Goal: Communication & Community: Answer question/provide support

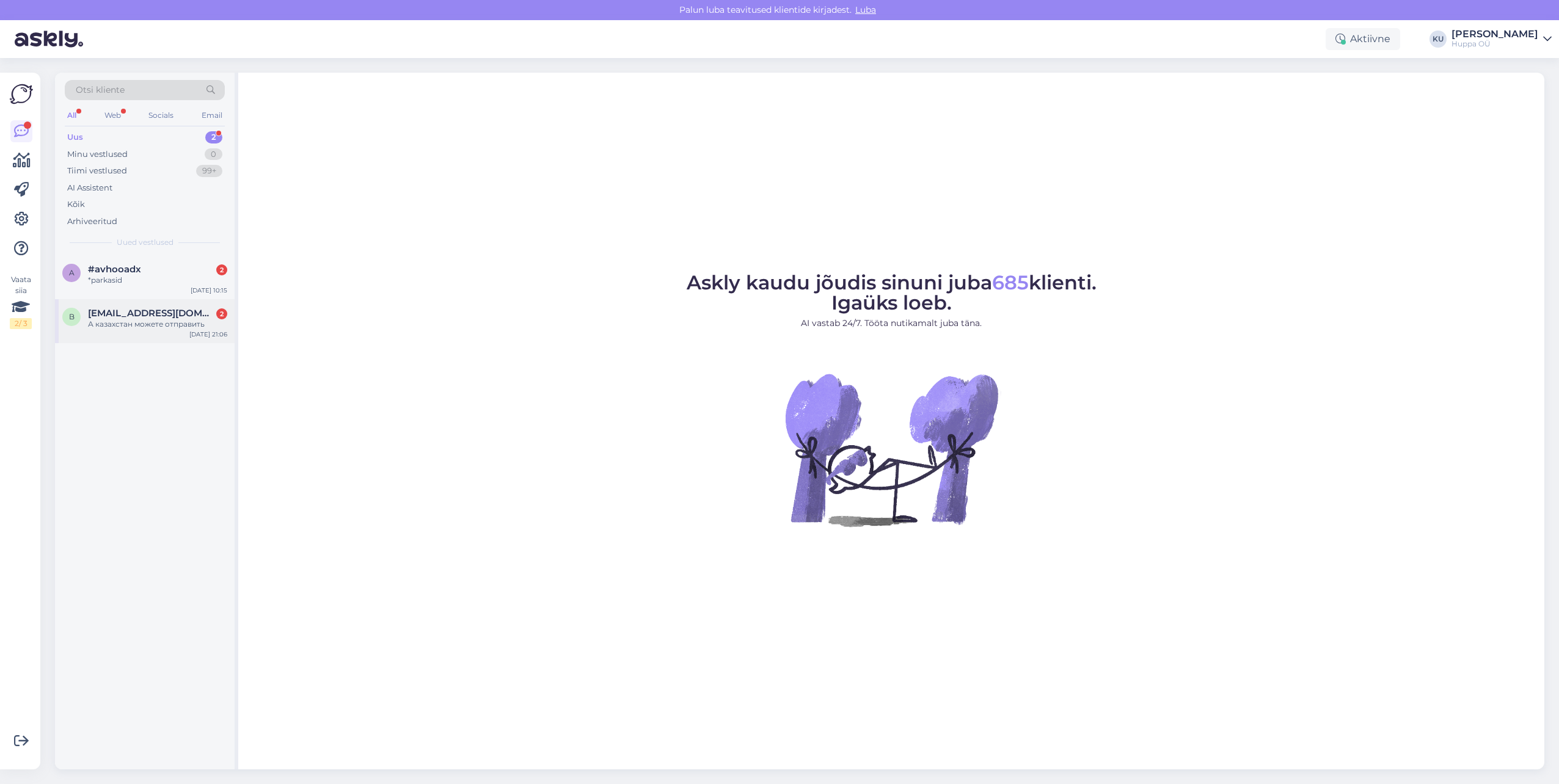
click at [149, 341] on div "b [EMAIL_ADDRESS][DOMAIN_NAME] 2 А казахстан можете отправить [DATE] 21:06" at bounding box center [144, 321] width 179 height 44
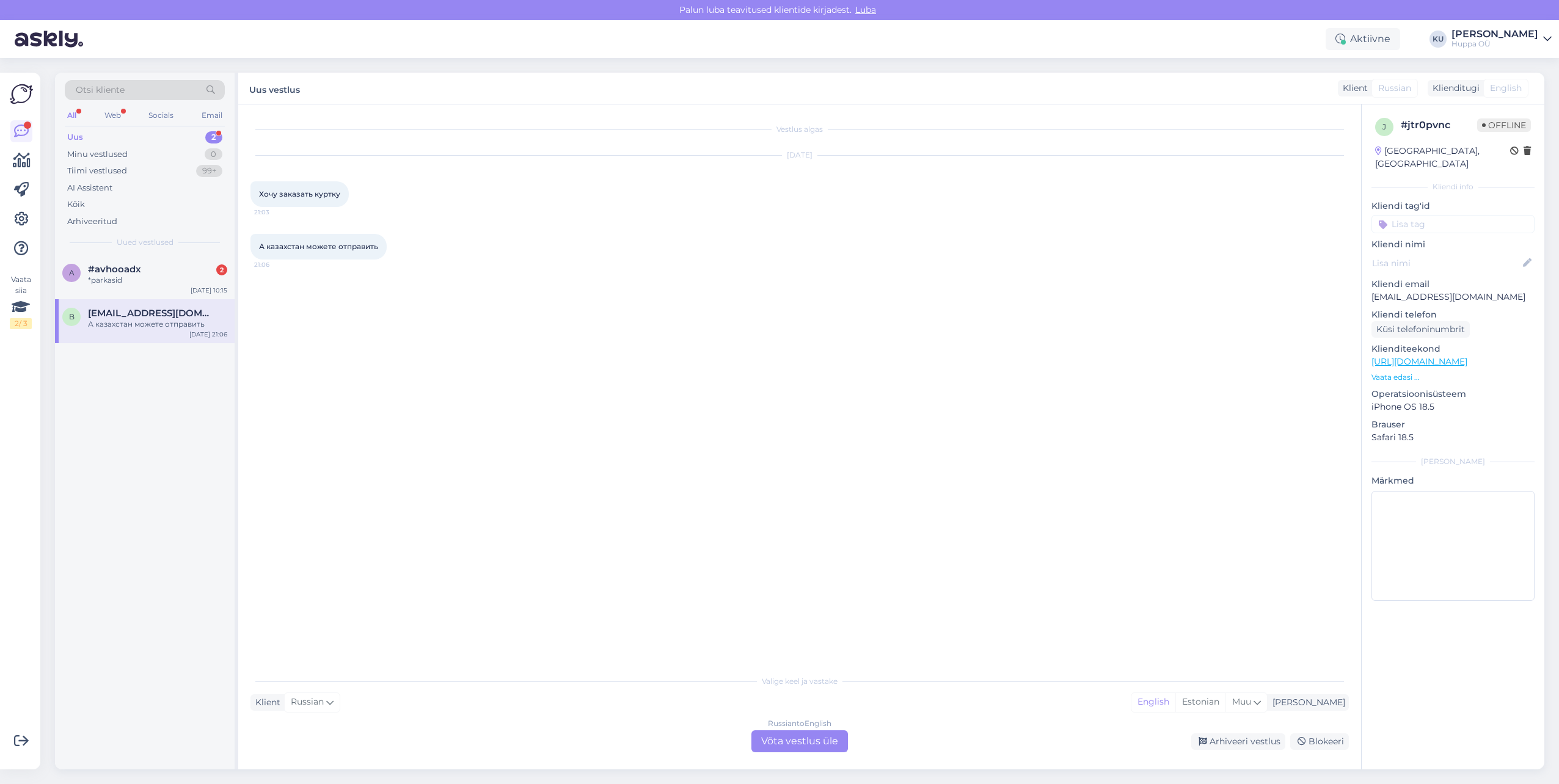
click at [792, 744] on div "Russian to English Võta vestlus üle" at bounding box center [800, 742] width 97 height 22
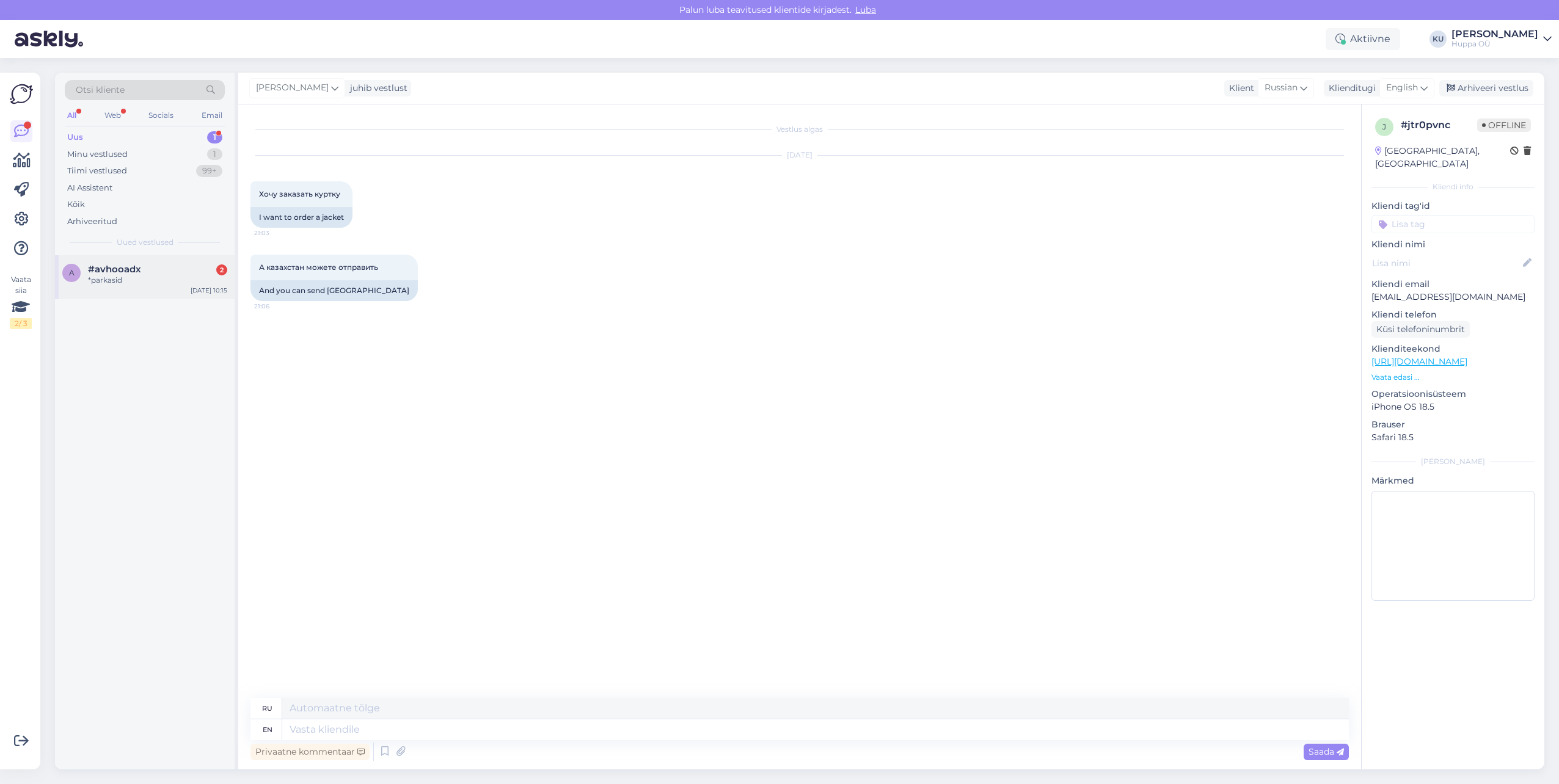
click at [148, 268] on div "#avhooadx 2" at bounding box center [158, 269] width 139 height 11
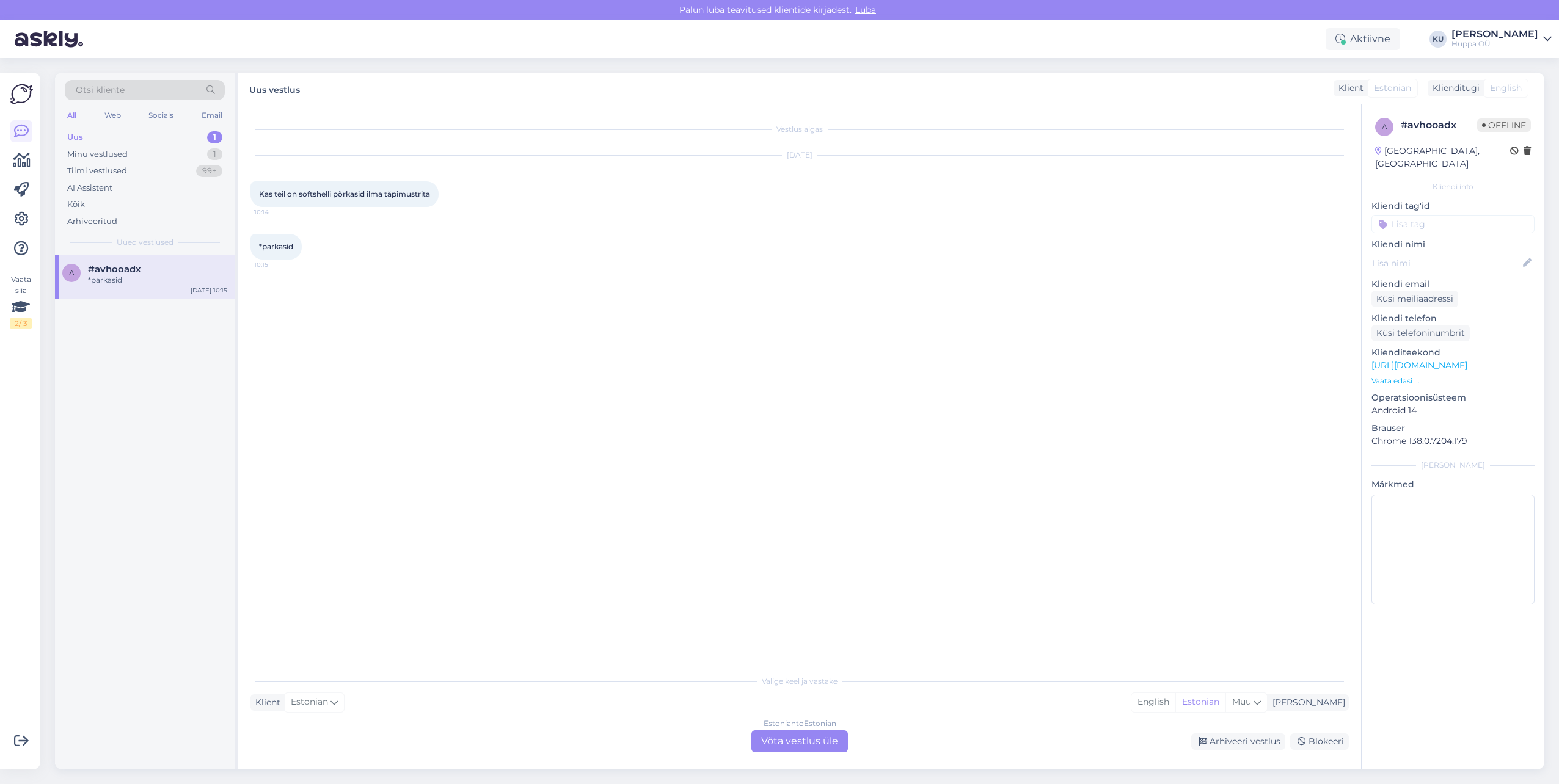
click at [806, 738] on div "Estonian to Estonian Võta vestlus üle" at bounding box center [800, 742] width 97 height 22
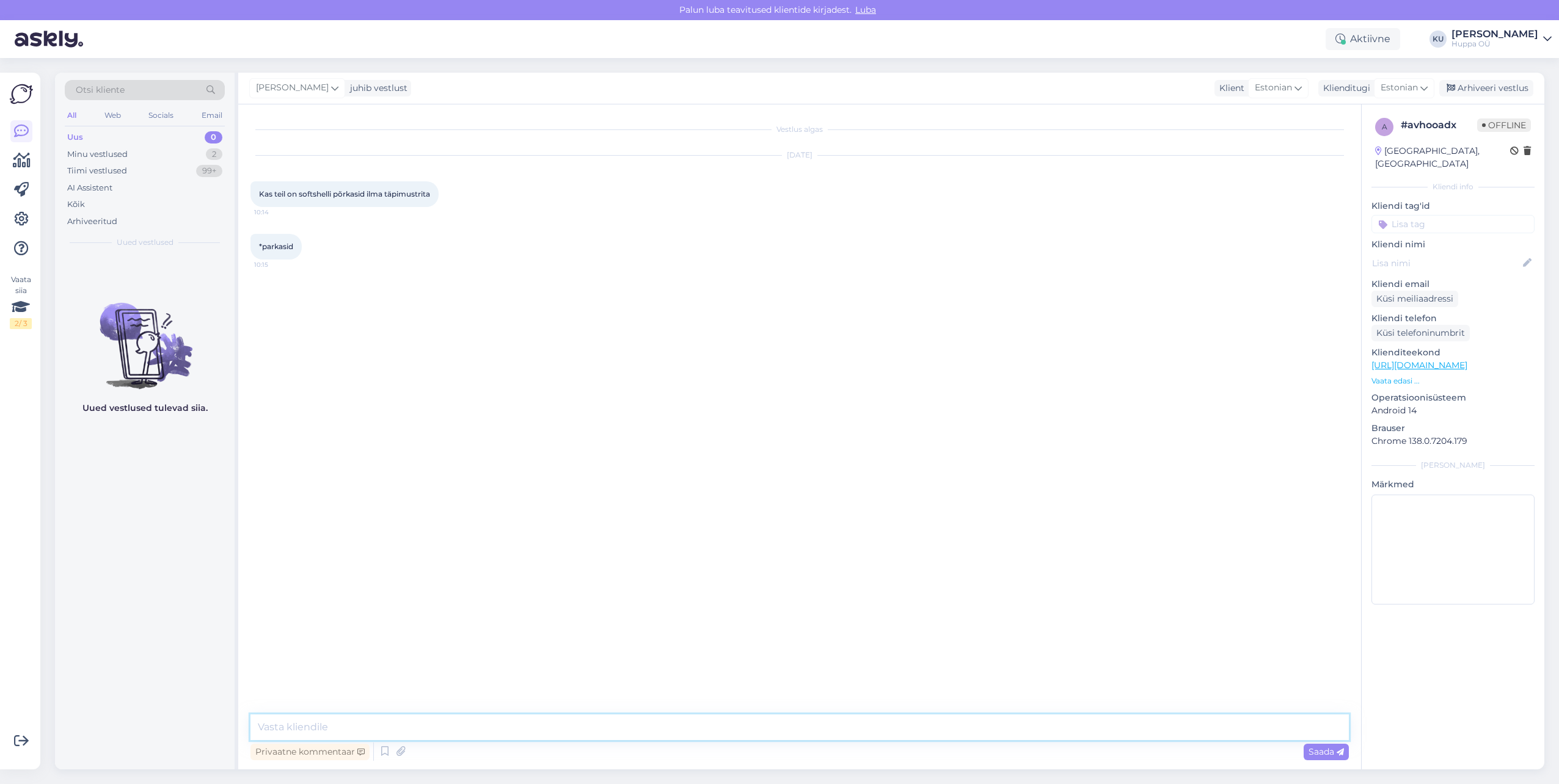
click at [456, 721] on textarea at bounding box center [800, 727] width 1098 height 26
type textarea "Tere, Kahjuks mitte. On ainult [PERSON_NAME], mis on ilma mustrita."
click at [1496, 88] on div "Arhiveeri vestlus" at bounding box center [1487, 87] width 94 height 16
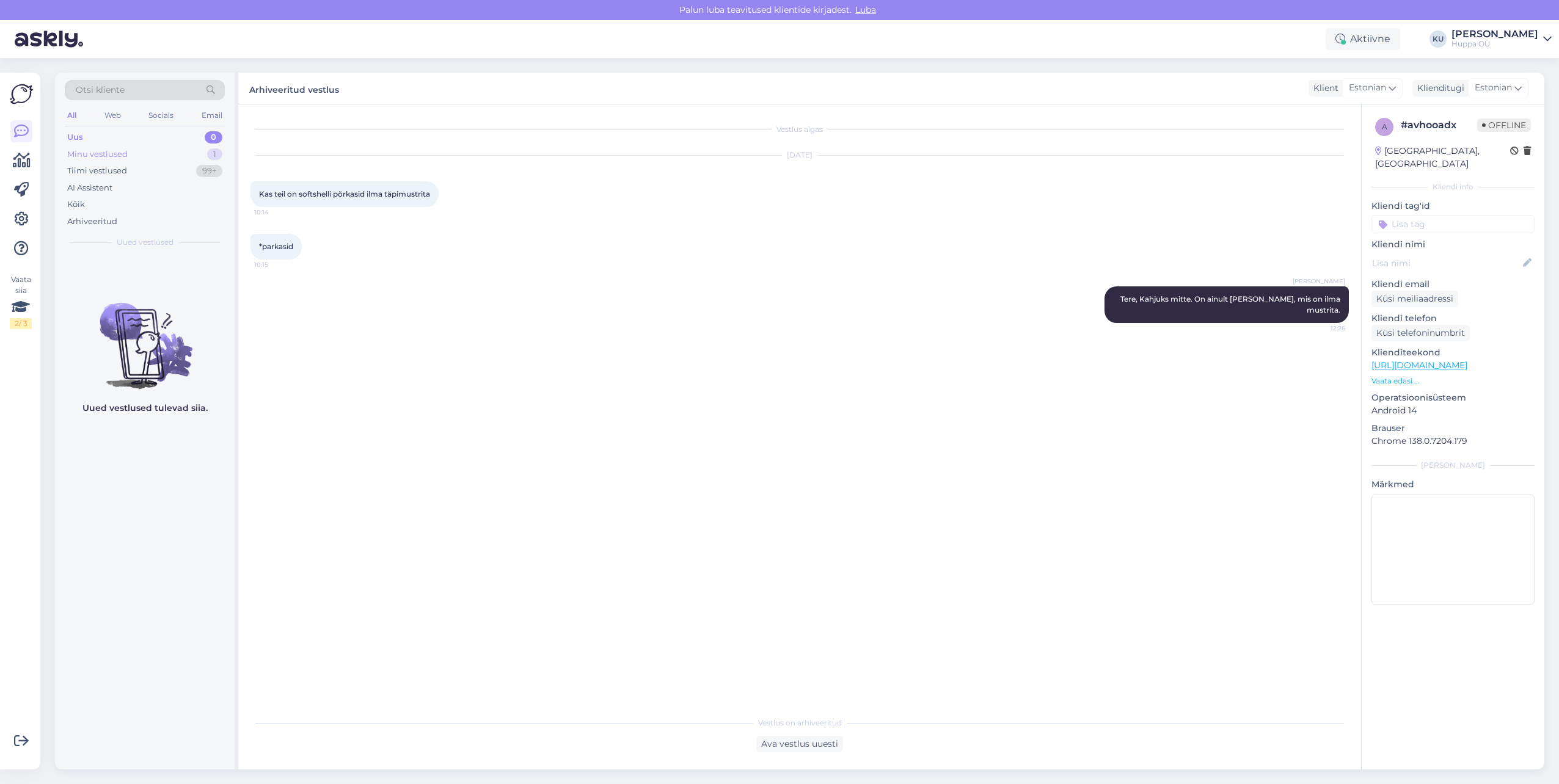
click at [116, 156] on div "Minu vestlused" at bounding box center [97, 154] width 61 height 12
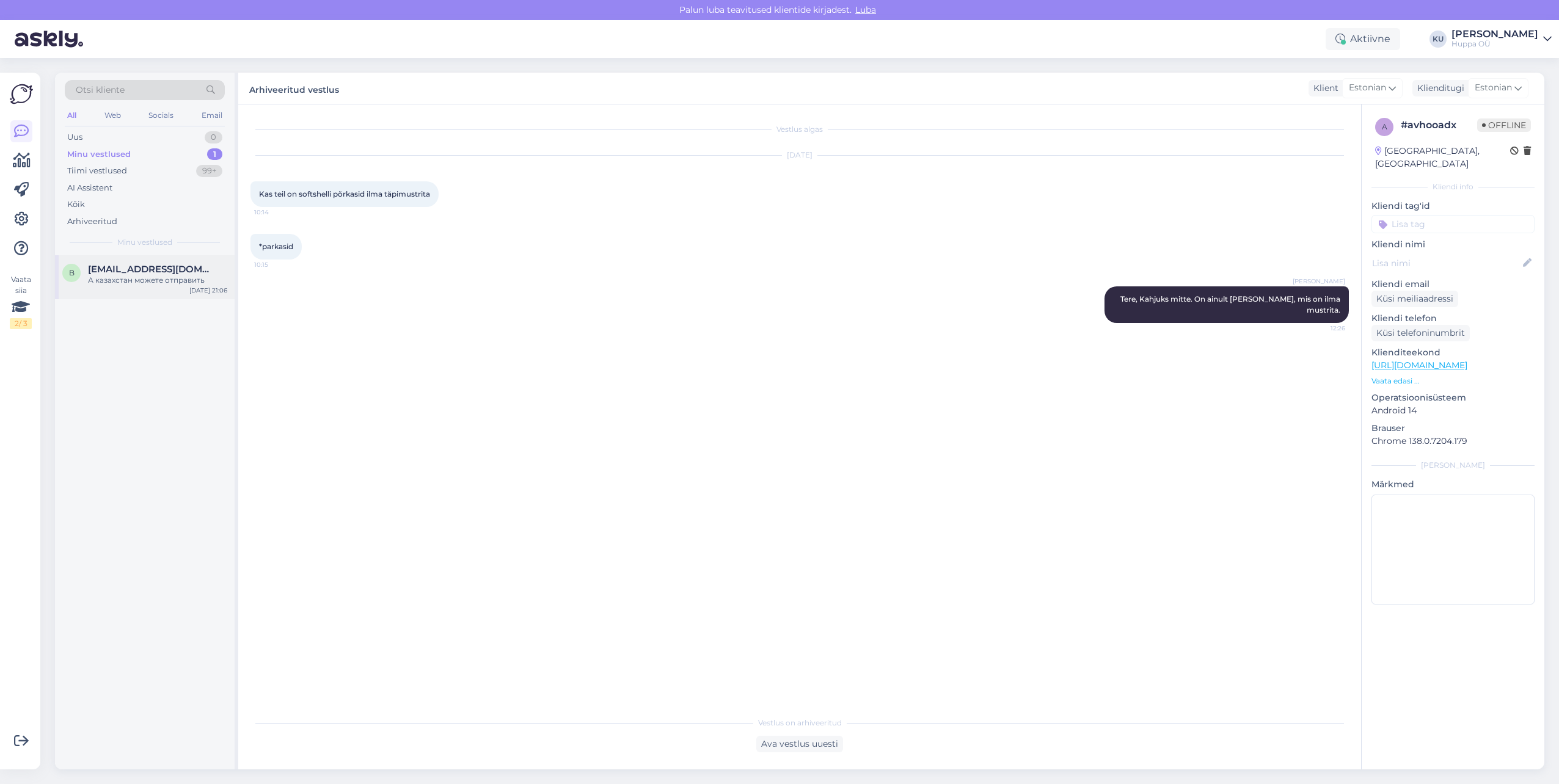
click at [127, 262] on div "b [EMAIL_ADDRESS][DOMAIN_NAME] А казахстан можете отправить [DATE] 21:06" at bounding box center [144, 277] width 179 height 44
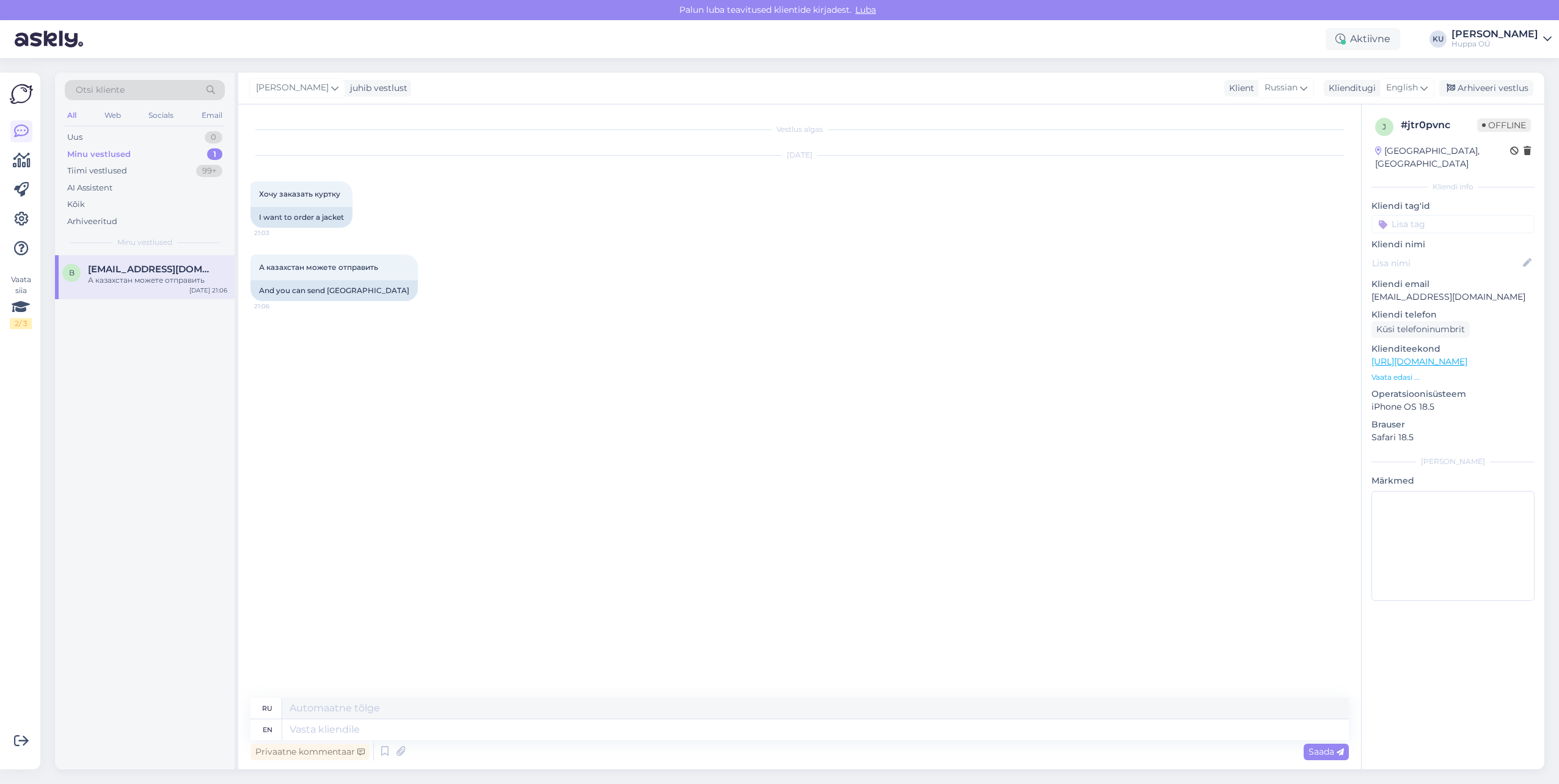
drag, startPoint x: 439, startPoint y: 745, endPoint x: 441, endPoint y: 735, distance: 10.2
click at [439, 742] on div "Privaatne kommentaar Saada" at bounding box center [800, 751] width 1098 height 23
click at [442, 733] on textarea at bounding box center [815, 730] width 1067 height 21
type textarea "Hello,"
type textarea "Привет,"
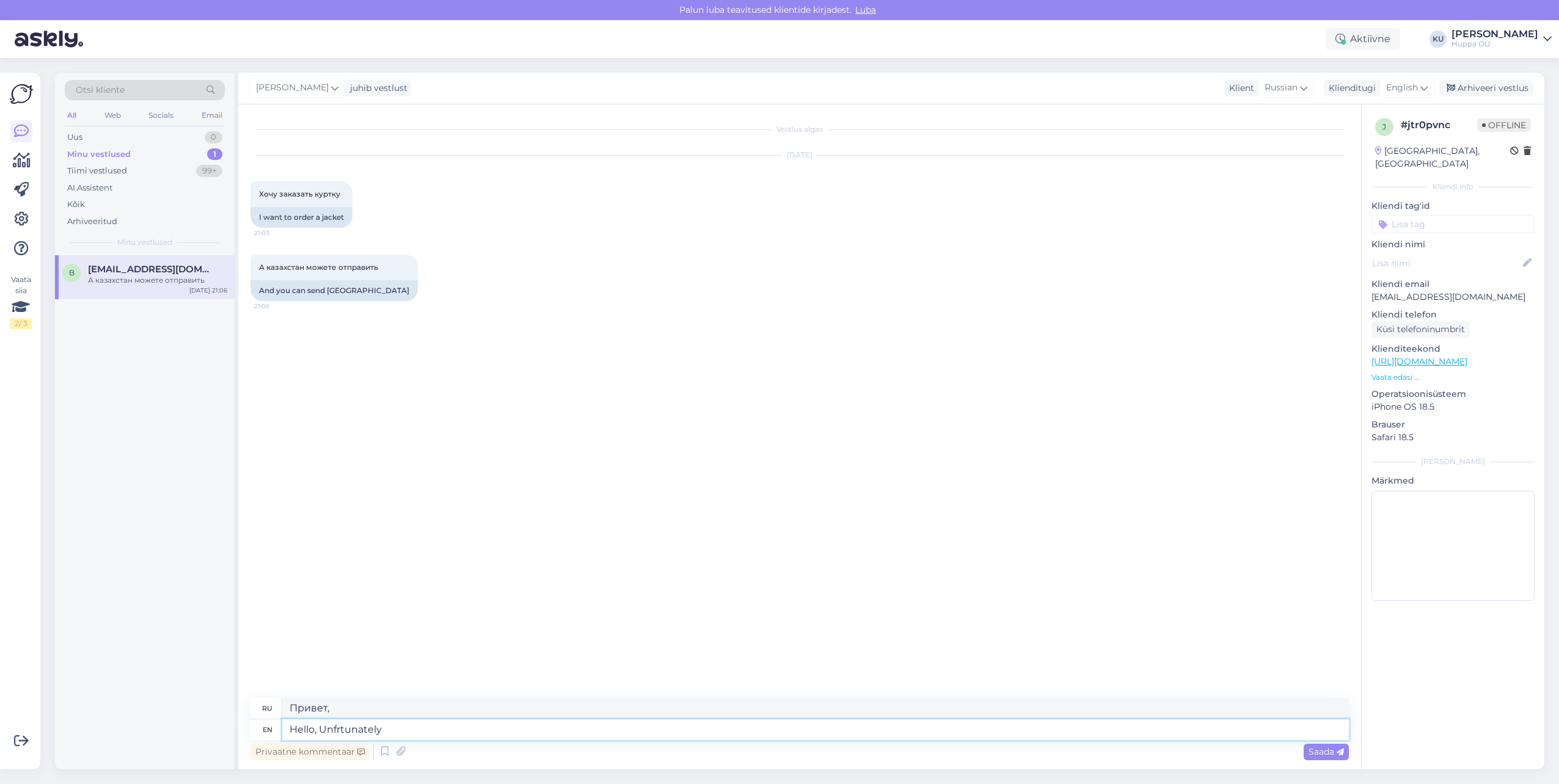
type textarea "Hello, Unfrtunately"
type textarea "Привет, к сожалению"
type textarea "Hello, Unfrtunately we"
type textarea "Привет, К сожалению, маленький"
type textarea "Hello, Unfrtuna"
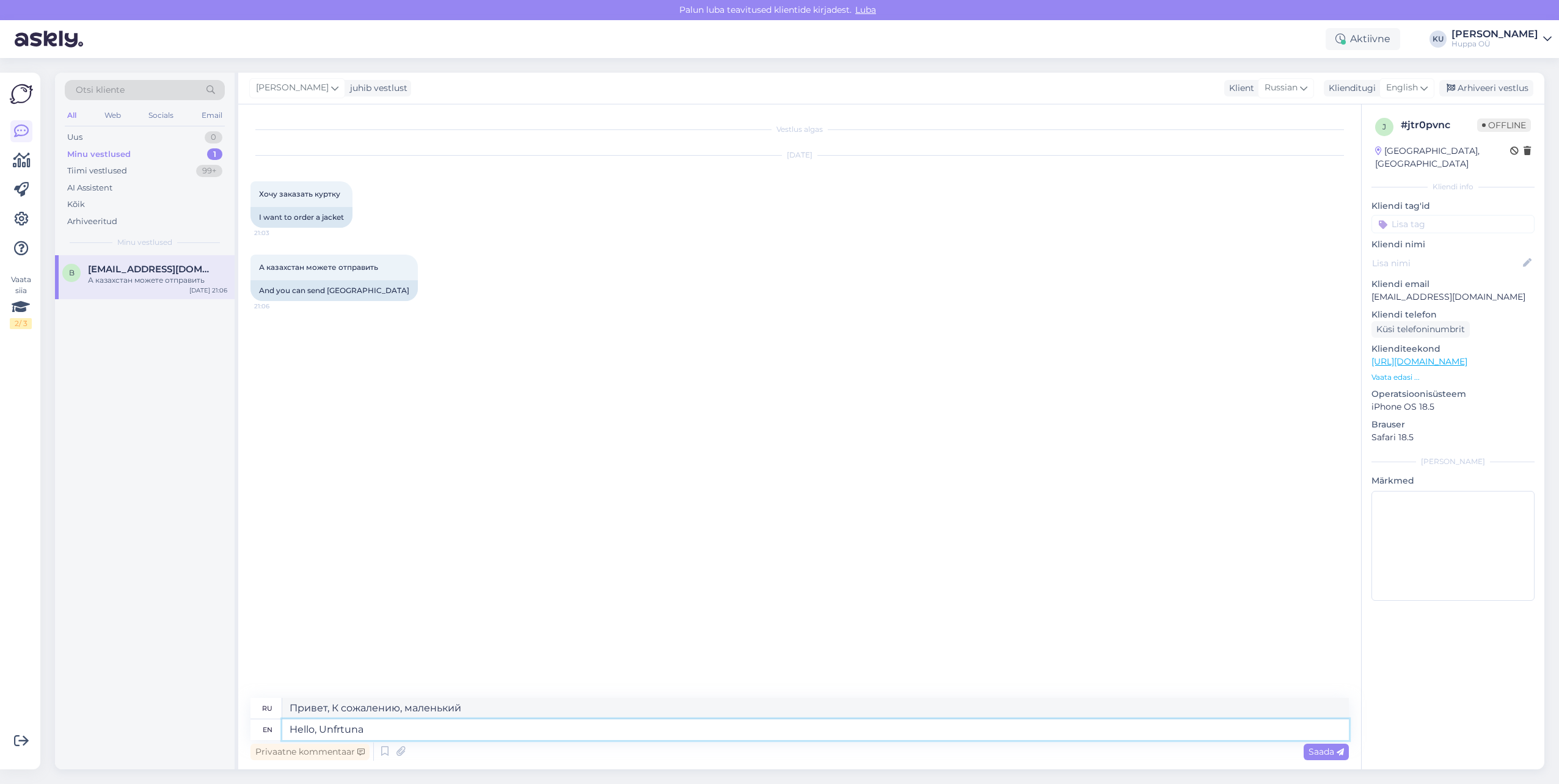
type textarea "Привет, к сожалению"
type textarea "Hello, Unfo"
type textarea "Привет, Унф"
type textarea "Hello, Unfortu"
type textarea "Привет, Нефорту"
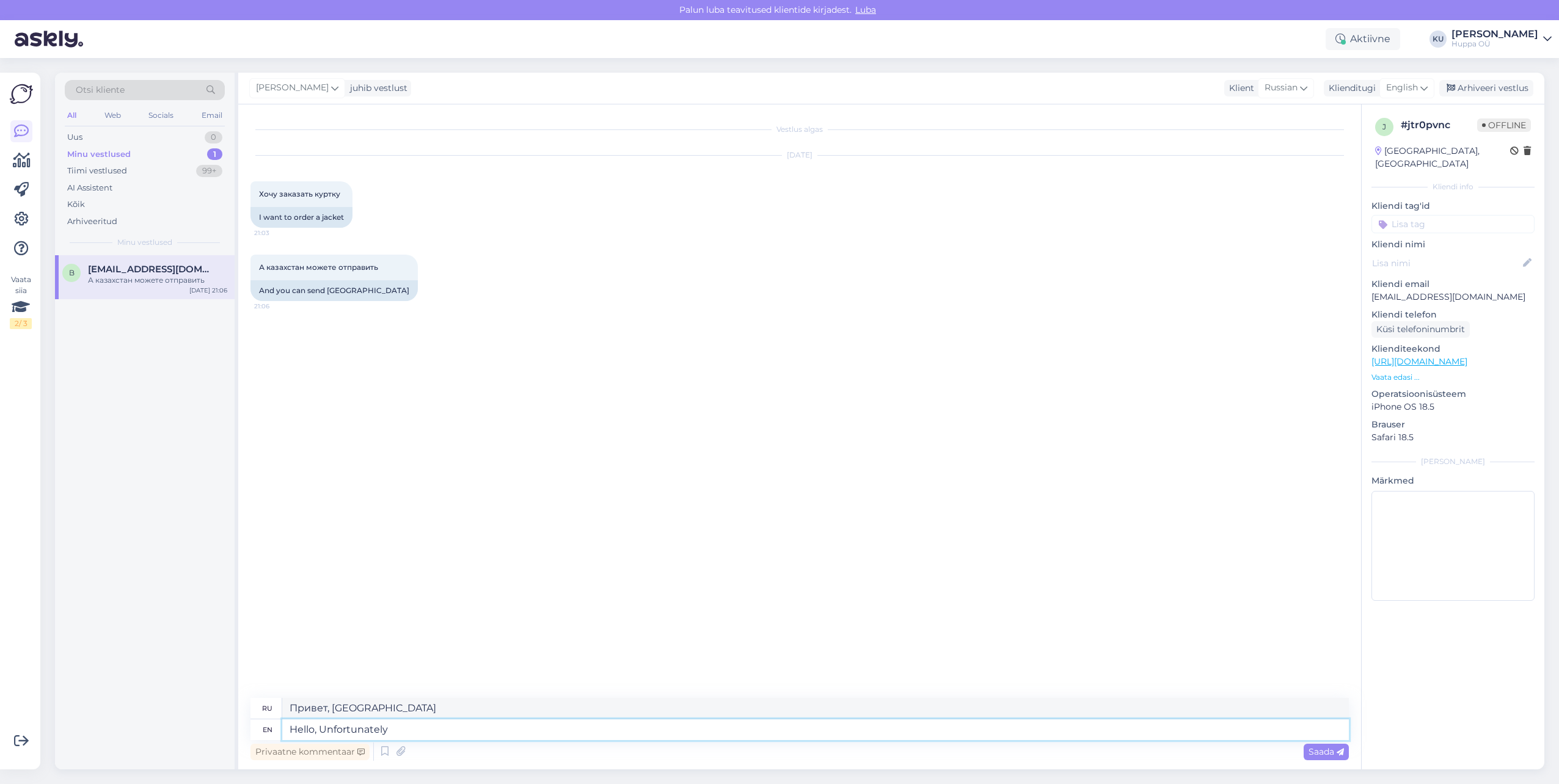
type textarea "Hello, Unfortunately"
type textarea "Здравствуйте, к сожалению"
type textarea "Hello, Unfortunately we d"
type textarea "Здравствуйте, к сожалению, мы"
type textarea "Hello, Unfortunately we dont d"
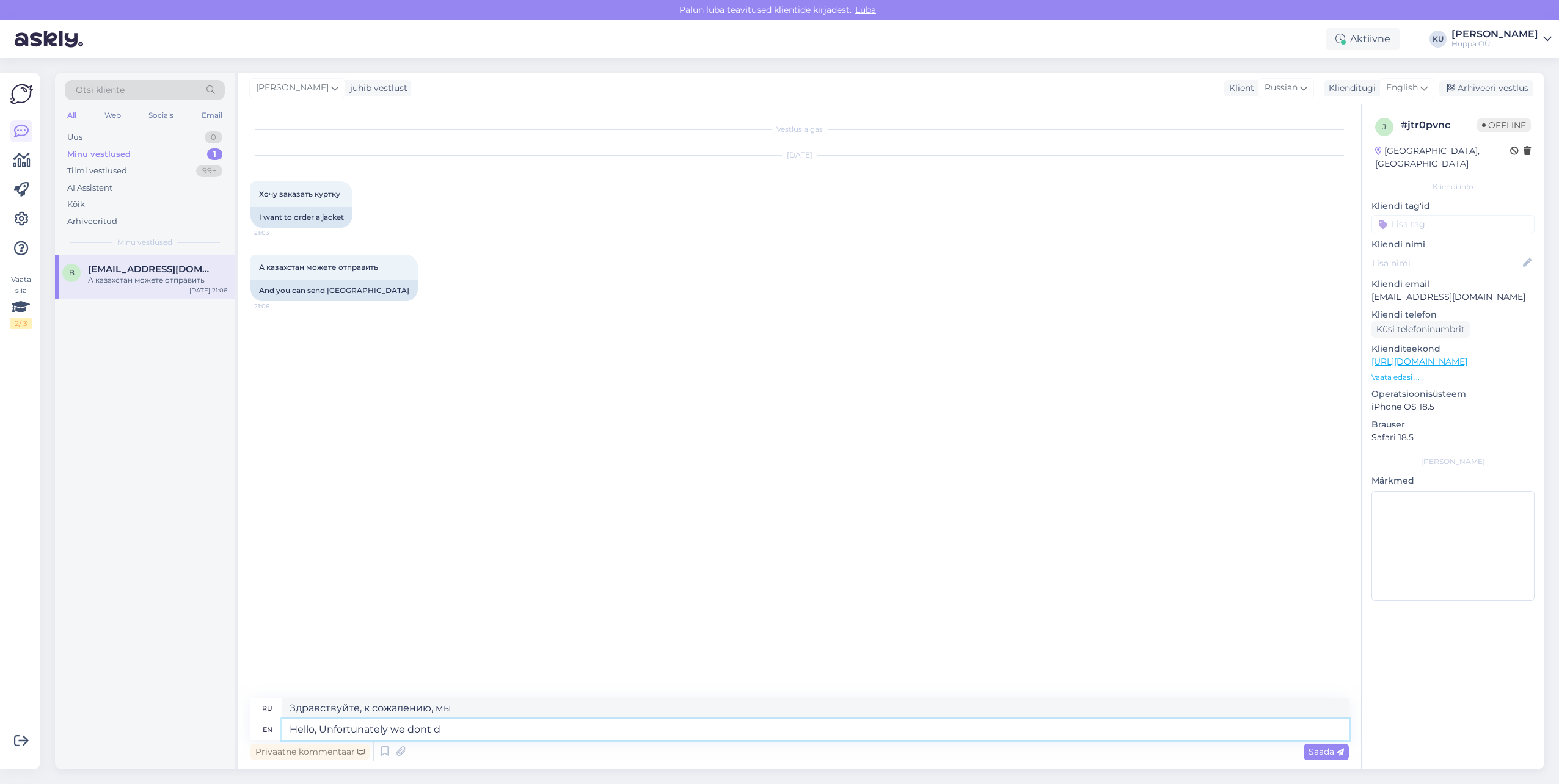
type textarea "Здравствуйте, к сожалению, мы не"
type textarea "Hello, Unfortunately we dont deliver t"
type textarea "Здравствуйте, к сожалению, мы не осуществляем доставку."
type textarea "Hello, Unfortunately we dont deliver to"
type textarea "Здравствуйте, к сожалению, мы не осуществляем доставку в"
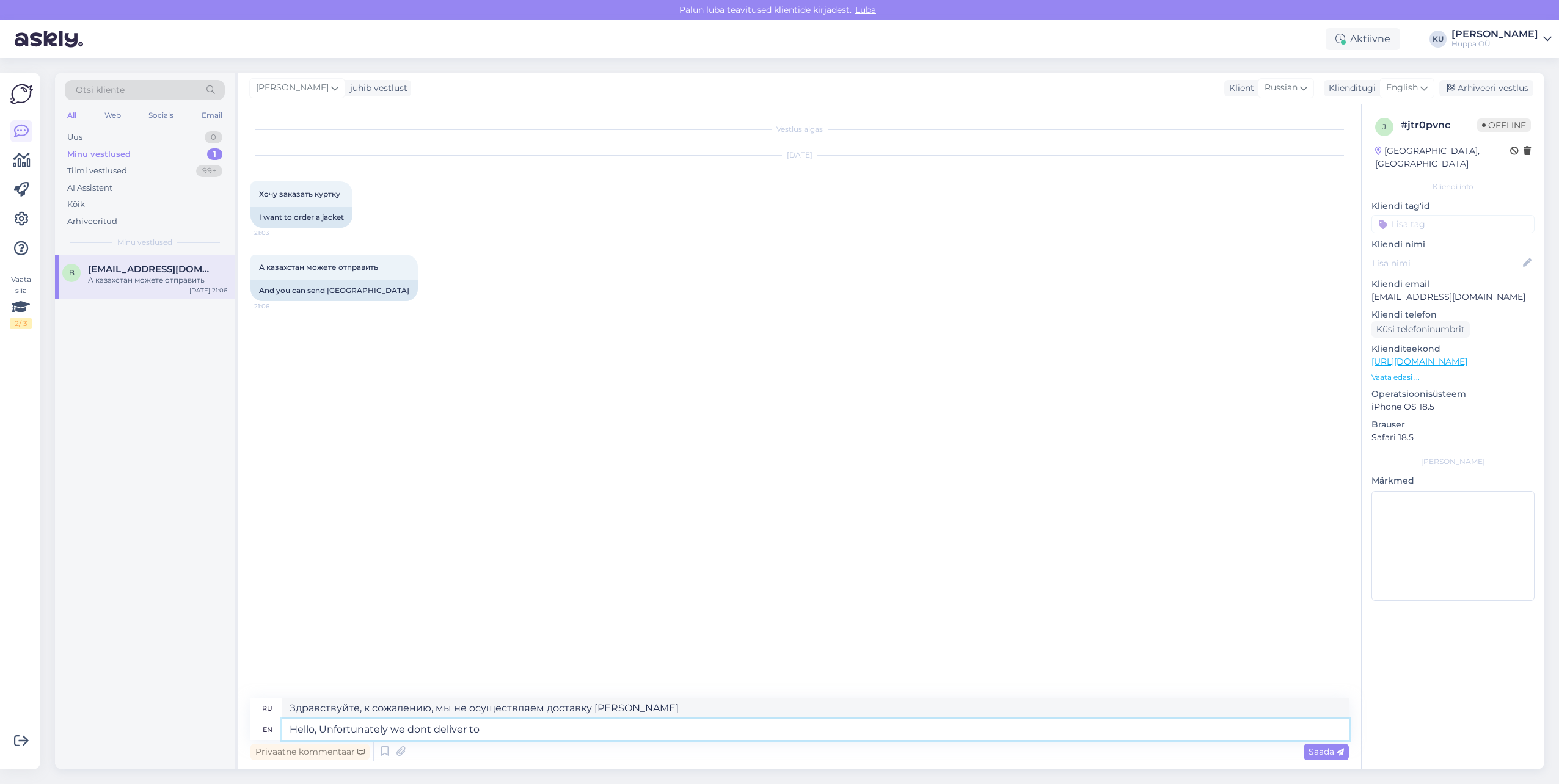
click at [424, 729] on textarea "Hello, Unfortunately we dont deliver to" at bounding box center [815, 730] width 1067 height 21
click at [506, 735] on textarea "Hello, Unfortunately we don´t deliver to" at bounding box center [815, 730] width 1067 height 21
type textarea "Hello, Unfortunately we don´t deliver to Ka"
type textarea "Здравствуйте, к сожалению, мы не осуществляем доставку в Ка."
type textarea "Hello, Unfortunately we don´t deliver to Kazak"
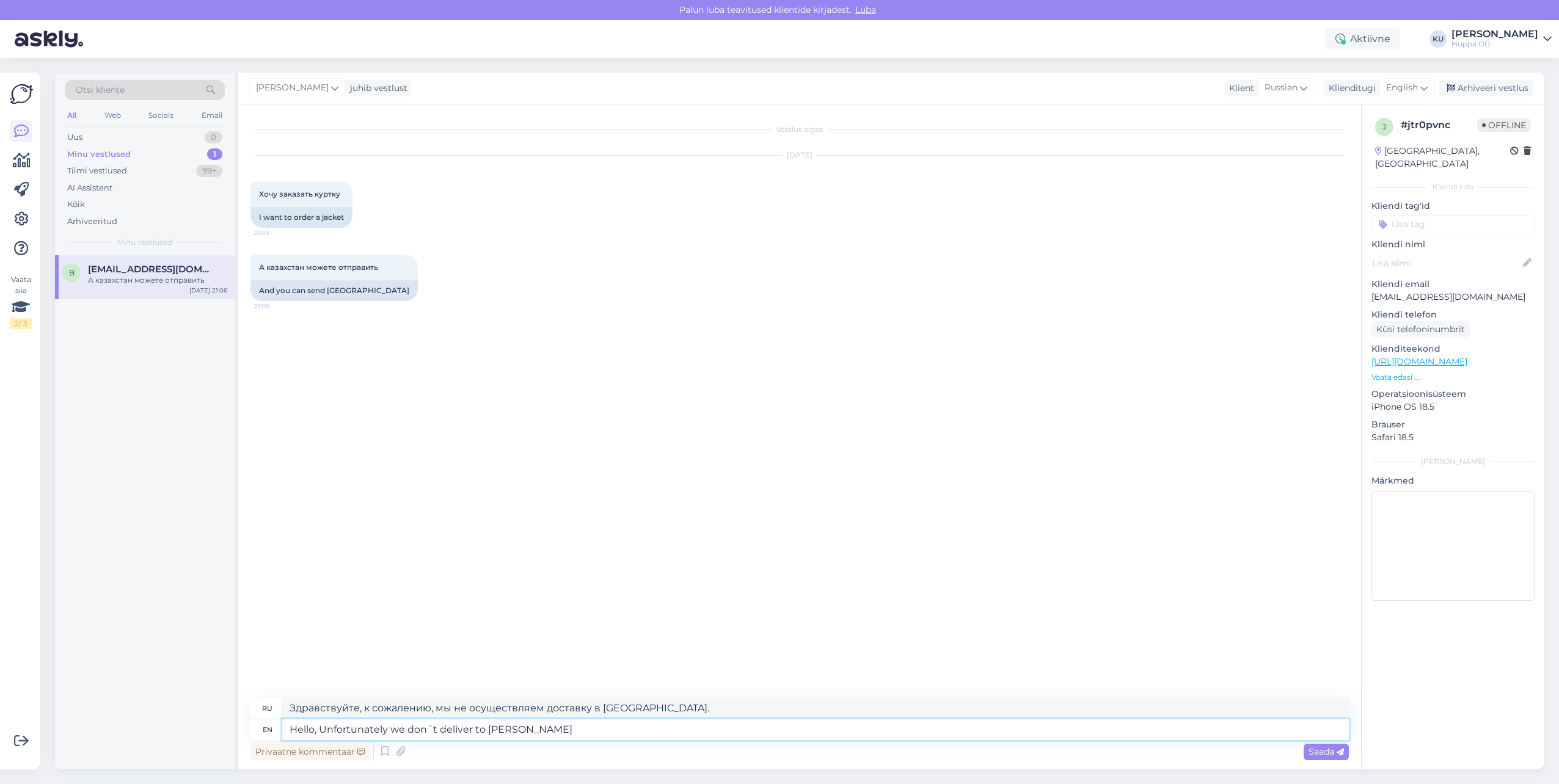
type textarea "Здравствуйте, к сожалению, мы не осуществляем доставку в Казахстан."
type textarea "Hello, Unfortunately we don´t deliver to Kazakhstan."
click at [1312, 751] on span "Saada" at bounding box center [1326, 751] width 35 height 11
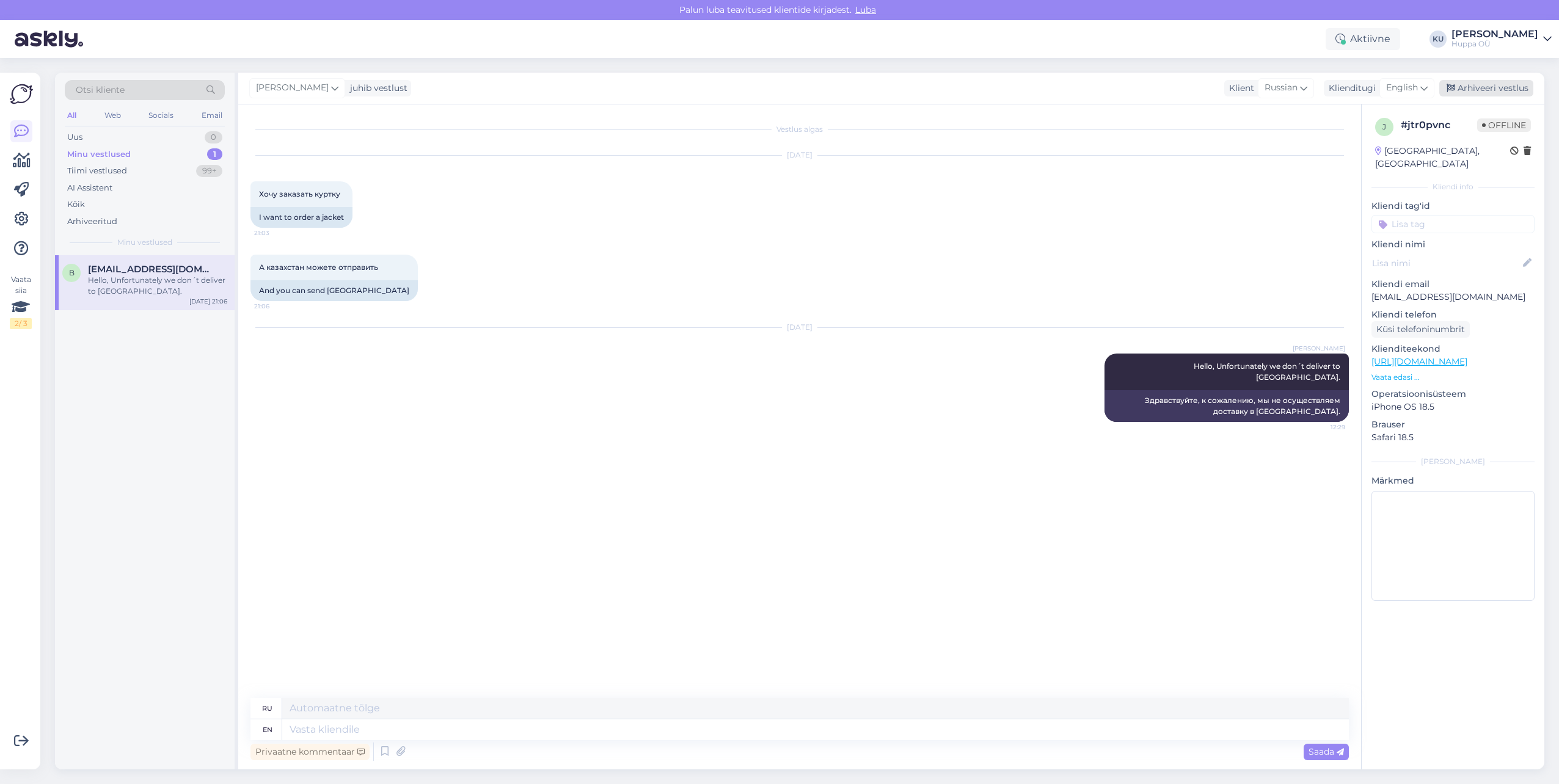
click at [1502, 89] on div "Arhiveeri vestlus" at bounding box center [1487, 87] width 94 height 16
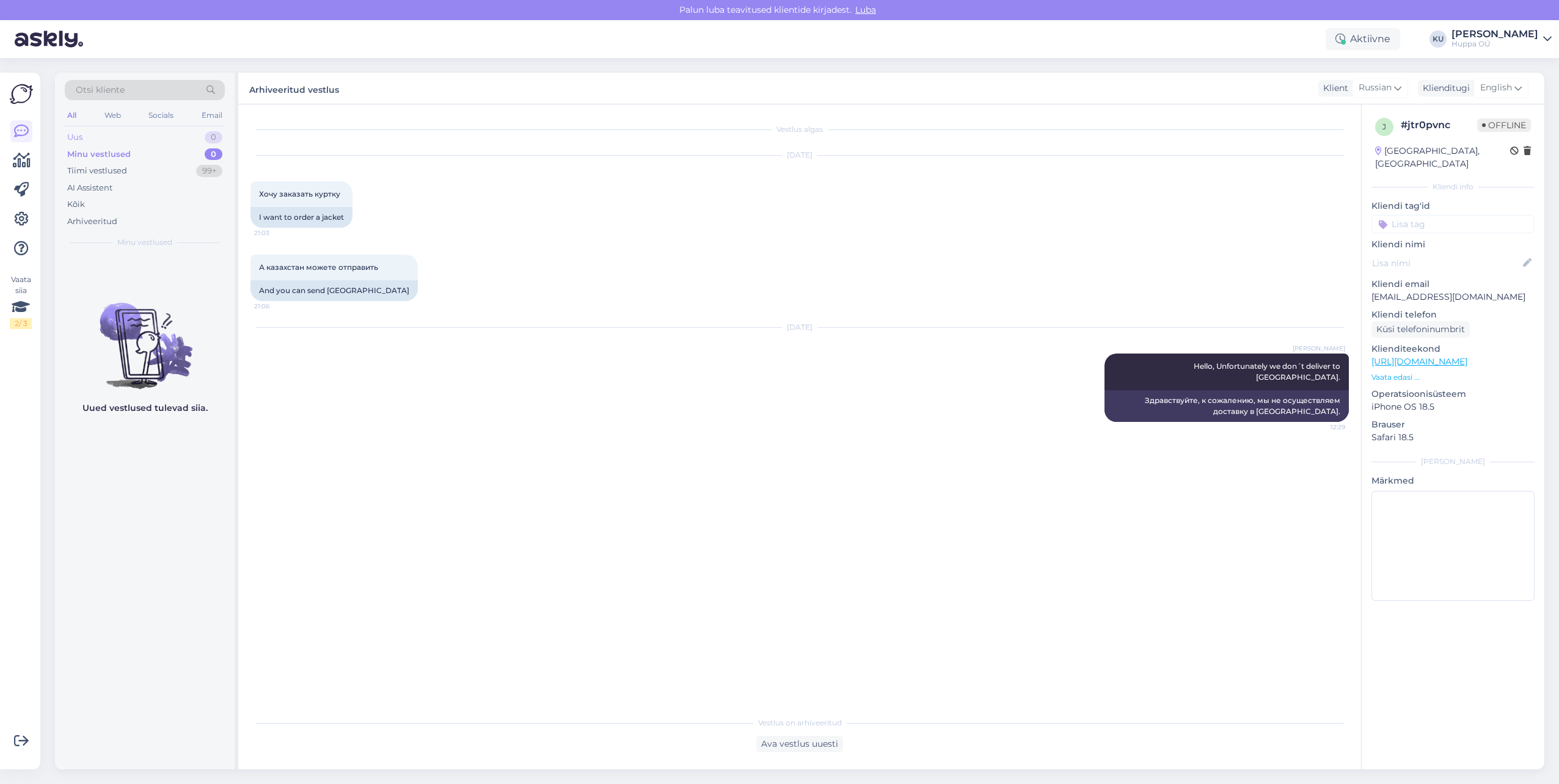
click at [112, 137] on div "Uus 0" at bounding box center [144, 137] width 160 height 17
click at [111, 158] on div "Minu vestlused" at bounding box center [97, 154] width 61 height 12
click at [111, 171] on div "Tiimi vestlused" at bounding box center [97, 171] width 60 height 12
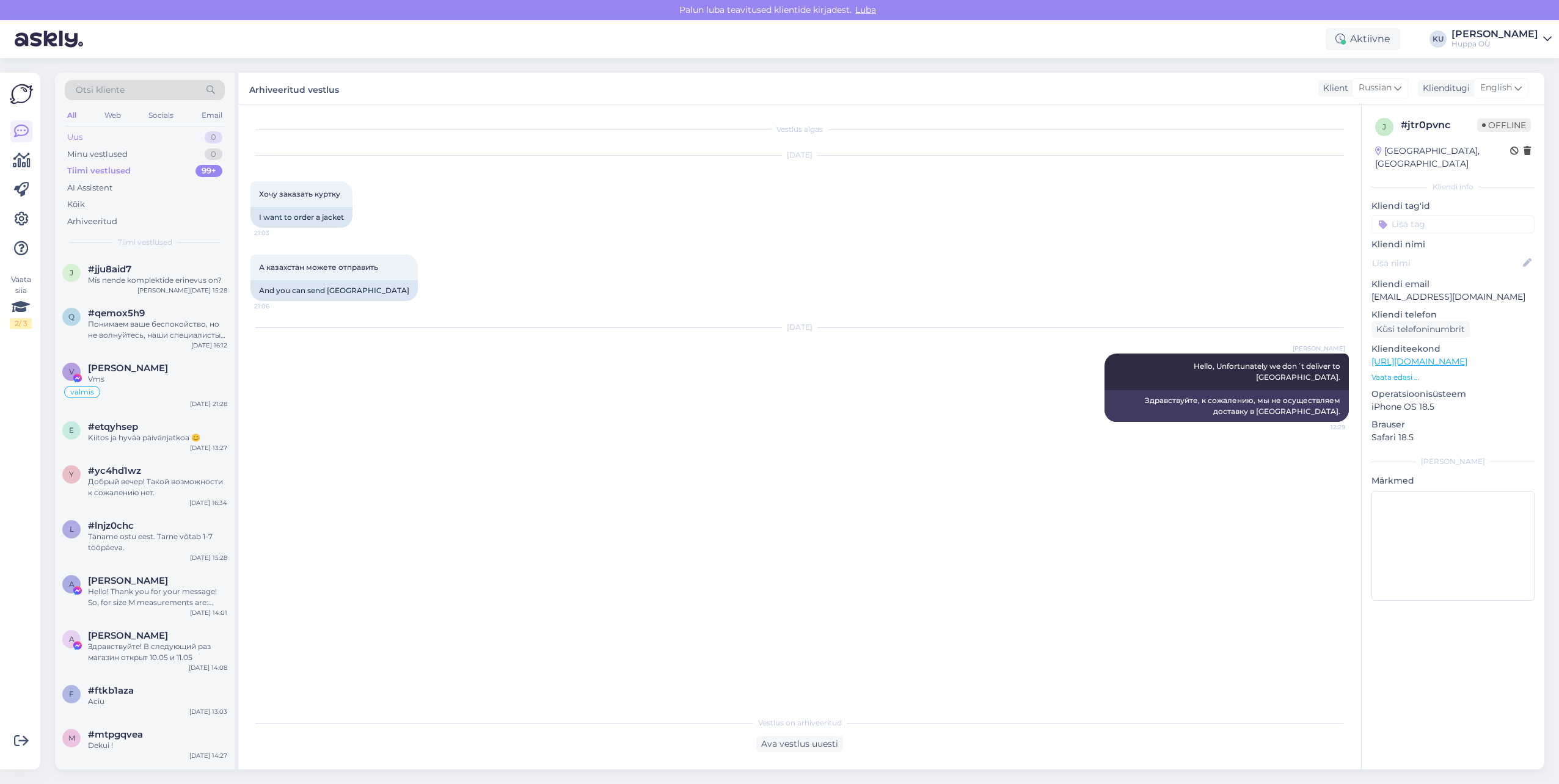
click at [139, 130] on div "Uus 0" at bounding box center [144, 137] width 160 height 17
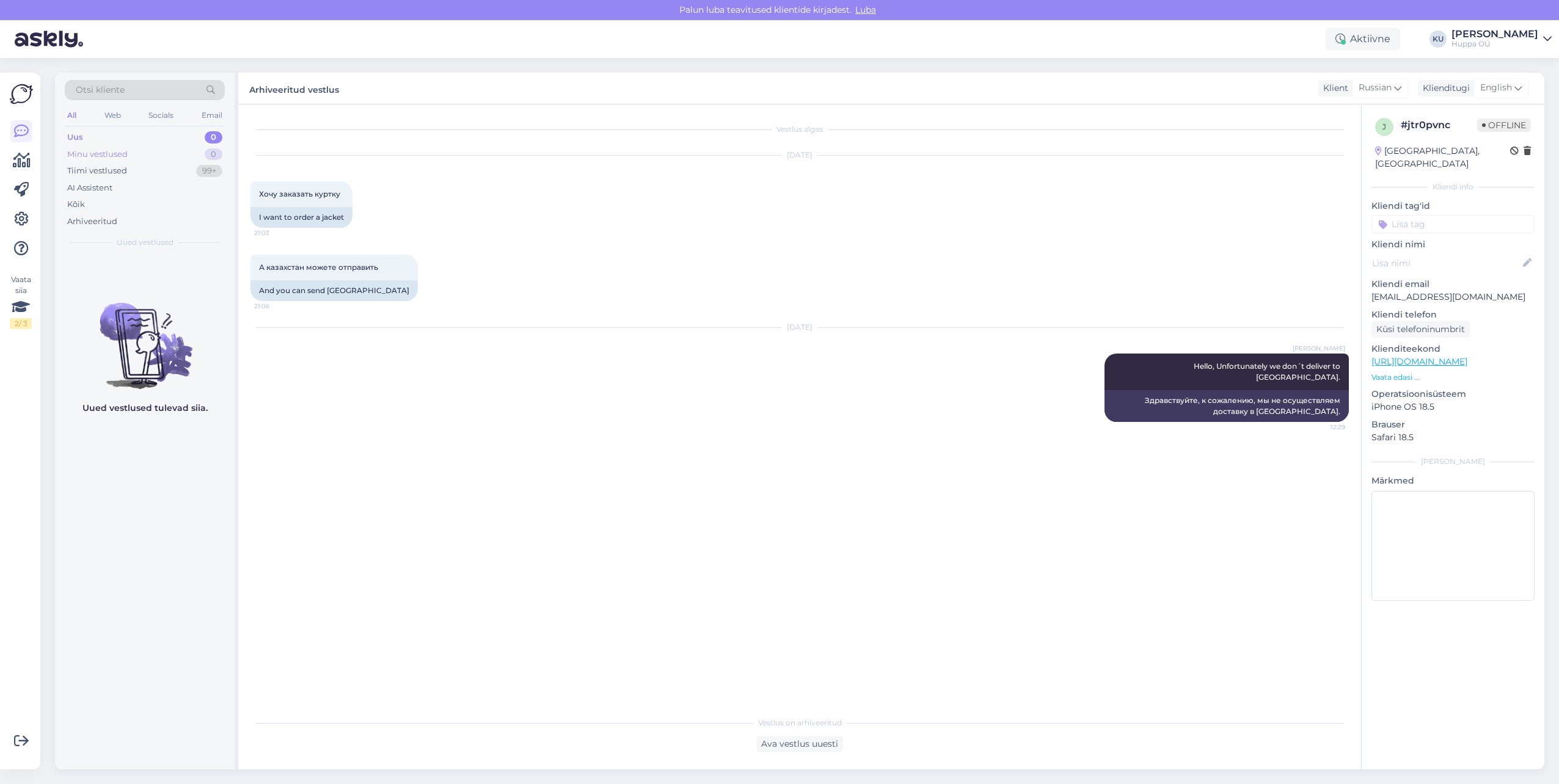
click at [142, 148] on div "Minu vestlused 0" at bounding box center [144, 154] width 160 height 17
click at [131, 178] on div "Tiimi vestlused 99+" at bounding box center [144, 171] width 160 height 17
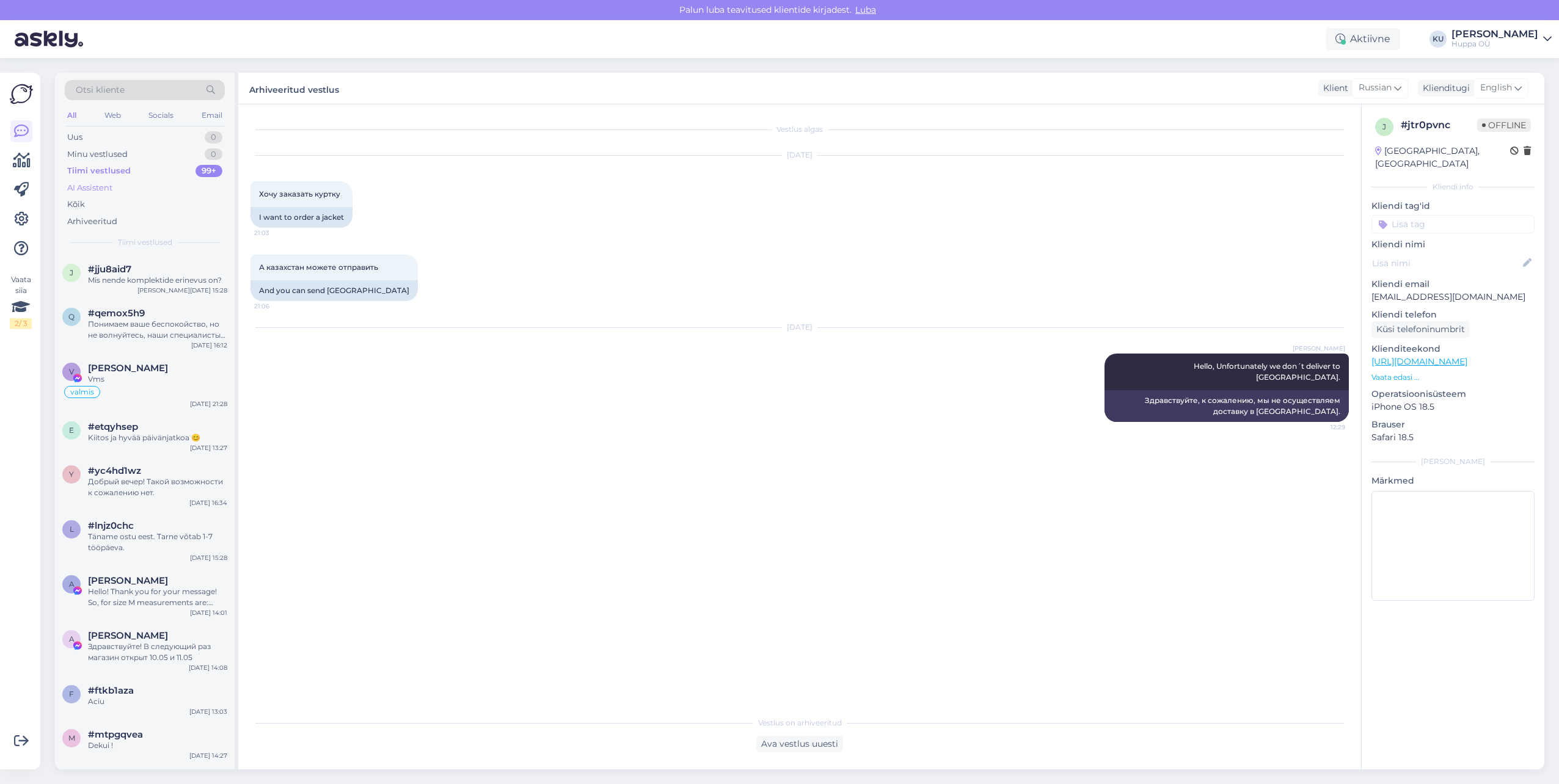
click at [100, 192] on div "AI Assistent" at bounding box center [89, 188] width 45 height 12
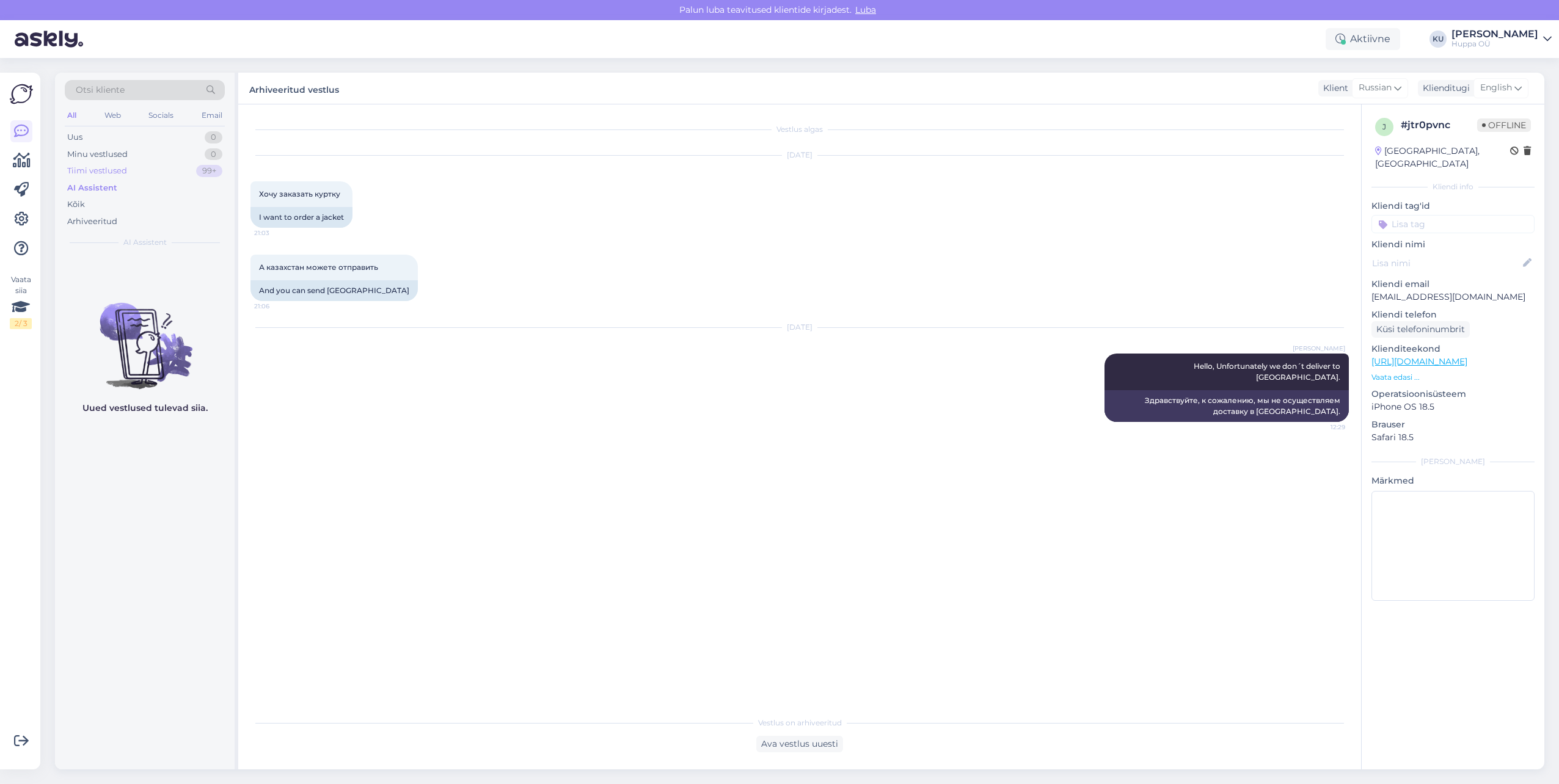
click at [103, 172] on div "Tiimi vestlused" at bounding box center [97, 171] width 60 height 12
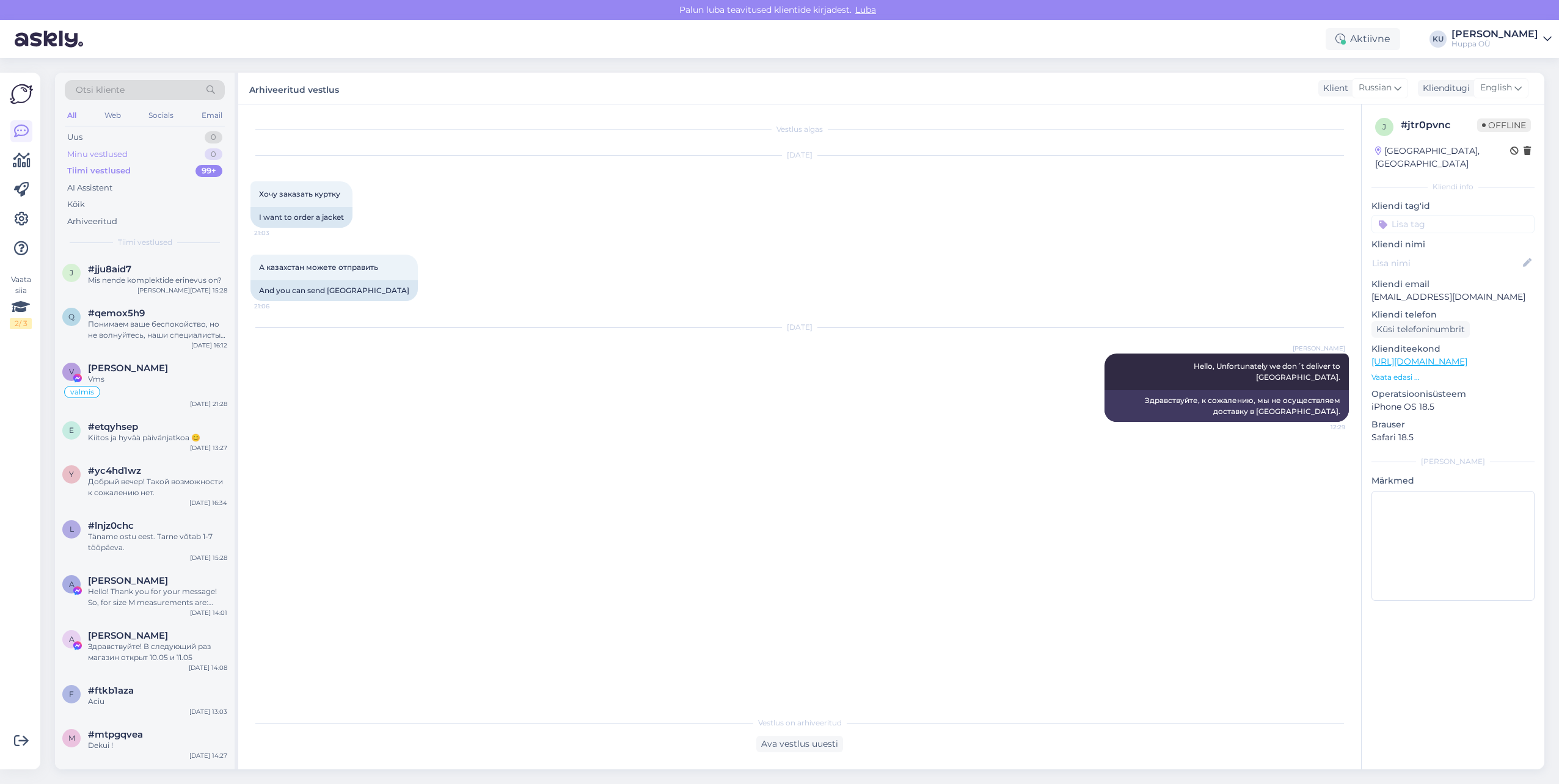
click at [150, 148] on div "Minu vestlused 0" at bounding box center [144, 154] width 160 height 17
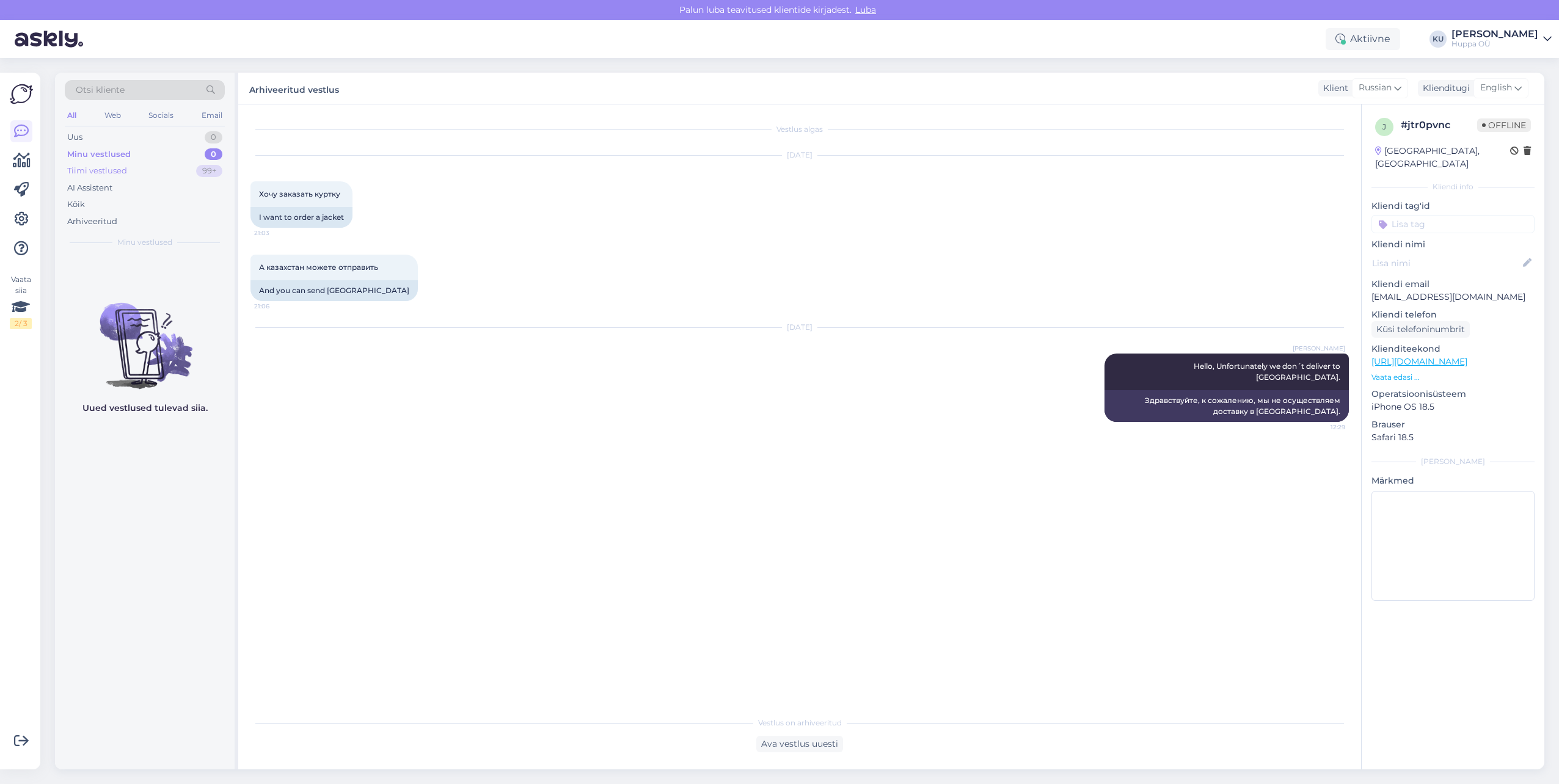
click at [109, 167] on div "Tiimi vestlused" at bounding box center [97, 171] width 60 height 12
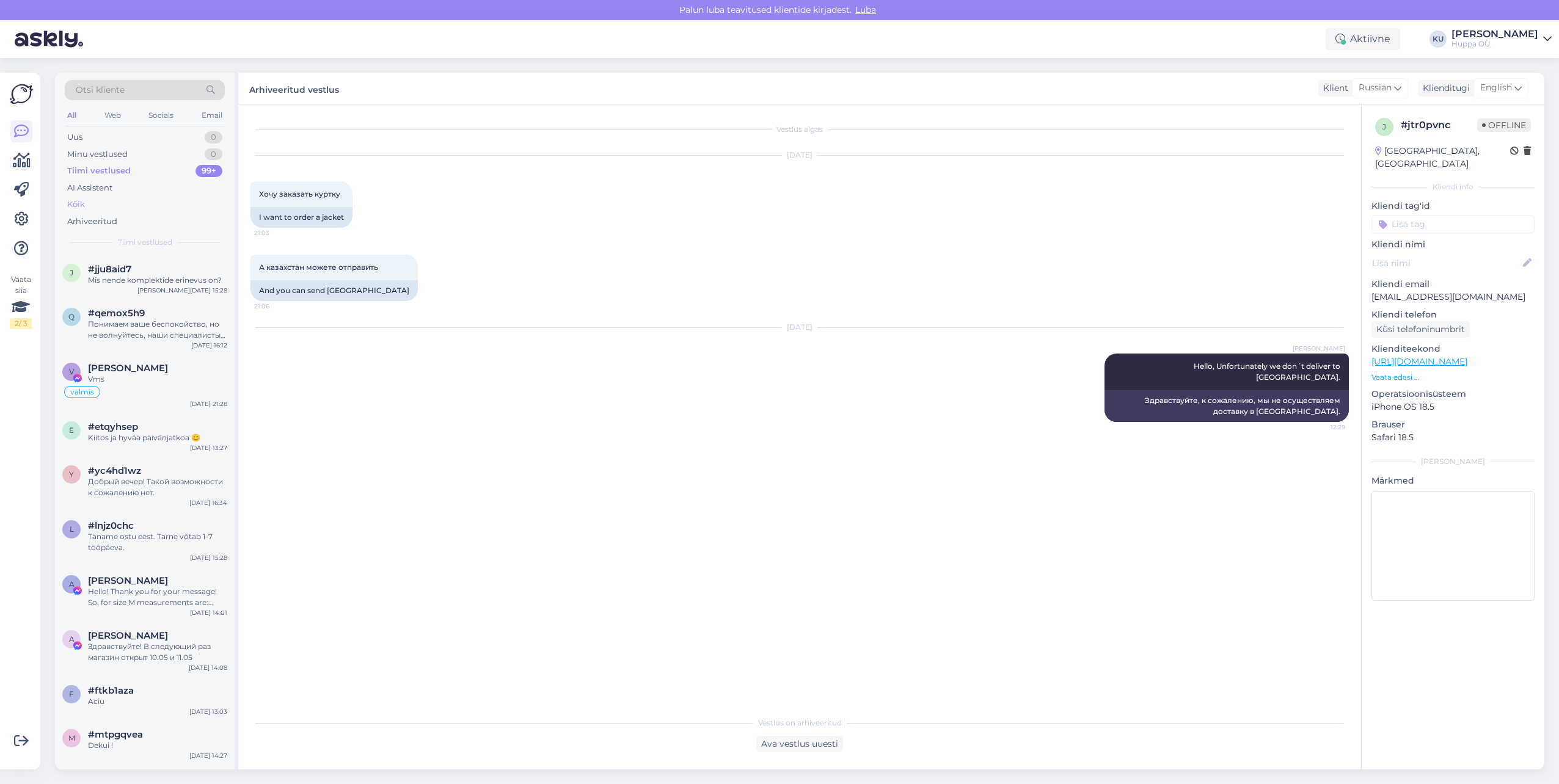
click at [113, 208] on div "Kõik" at bounding box center [144, 205] width 160 height 17
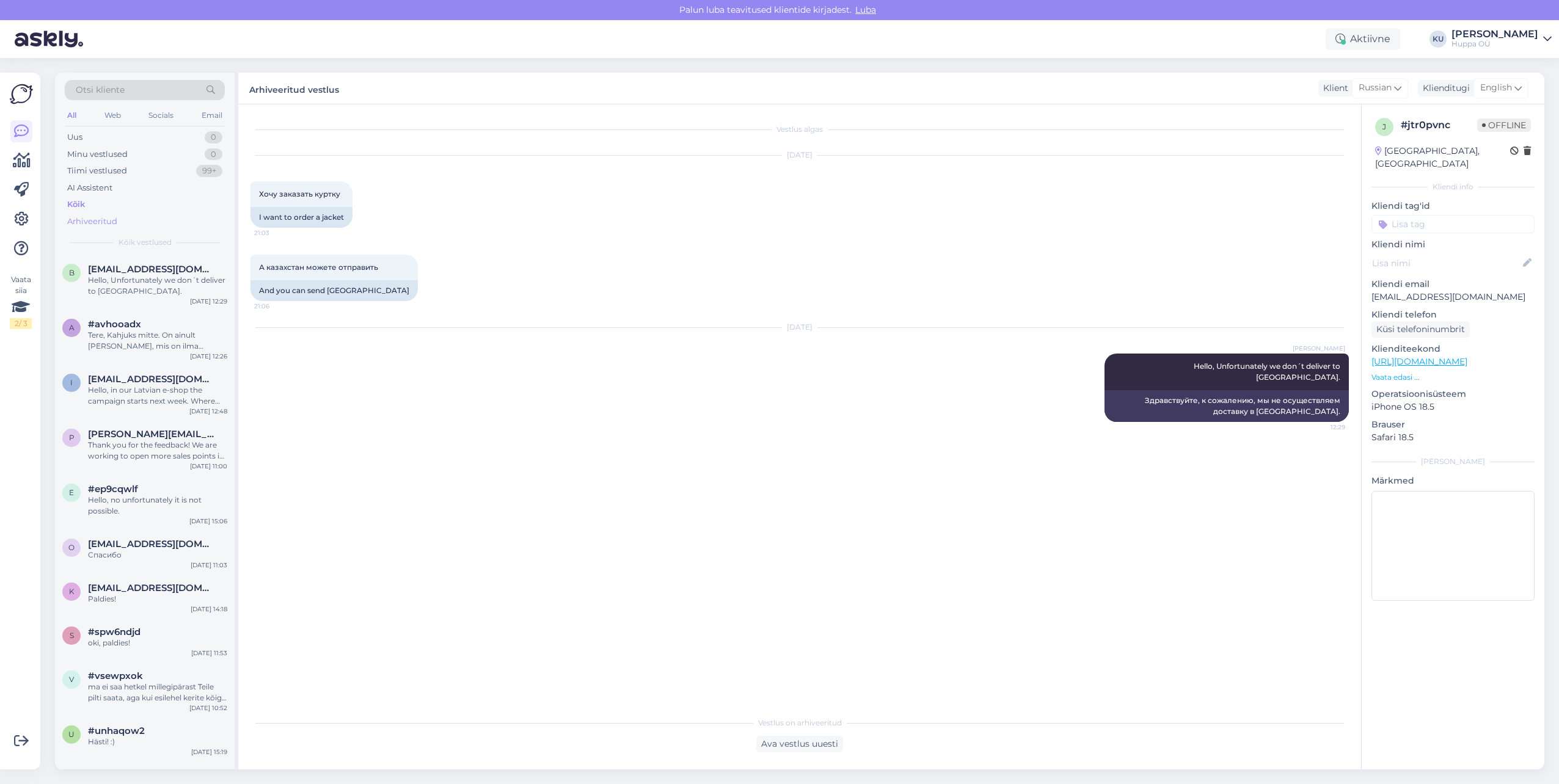
click at [114, 221] on div "Arhiveeritud" at bounding box center [92, 221] width 50 height 12
click at [112, 341] on div "Tere, Kahjuks mitte. On ainult ARIA jope, mis on ilma mustrita." at bounding box center [158, 341] width 139 height 22
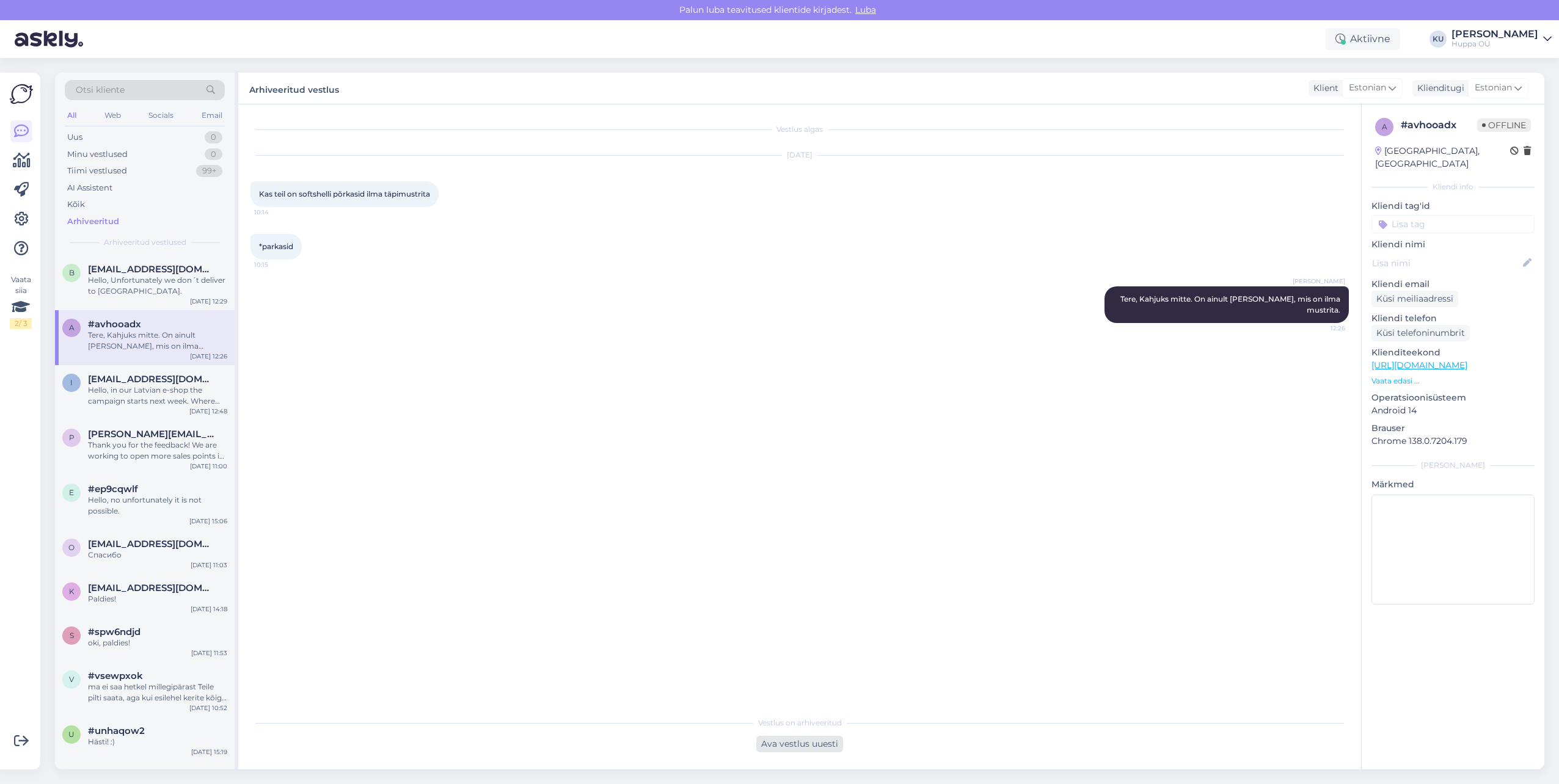
click at [816, 739] on div "Ava vestlus uuesti" at bounding box center [800, 744] width 87 height 16
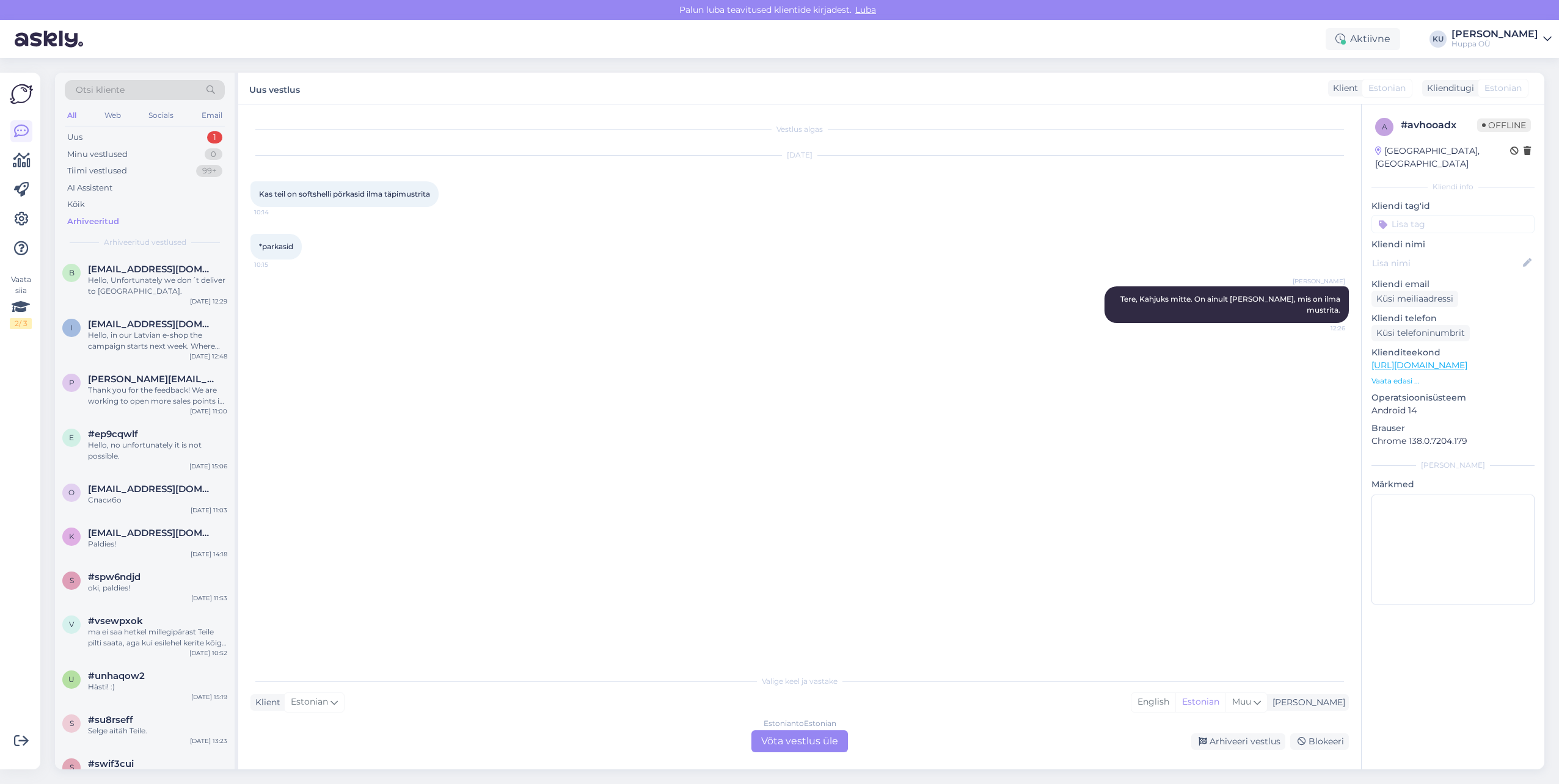
drag, startPoint x: 1283, startPoint y: 279, endPoint x: 1277, endPoint y: 302, distance: 23.8
click at [1283, 279] on div "Katariina Udam Tere, Kahjuks mitte. On ainult ARIA jope, mis on ilma mustrita. …" at bounding box center [800, 305] width 1098 height 63
drag, startPoint x: 1266, startPoint y: 329, endPoint x: 1278, endPoint y: 303, distance: 28.6
drag, startPoint x: 1278, startPoint y: 303, endPoint x: 1241, endPoint y: 299, distance: 37.2
click at [1251, 299] on span "Tere, Kahjuks mitte. On ainult ARIA jope, mis on ilma mustrita." at bounding box center [1231, 305] width 222 height 21
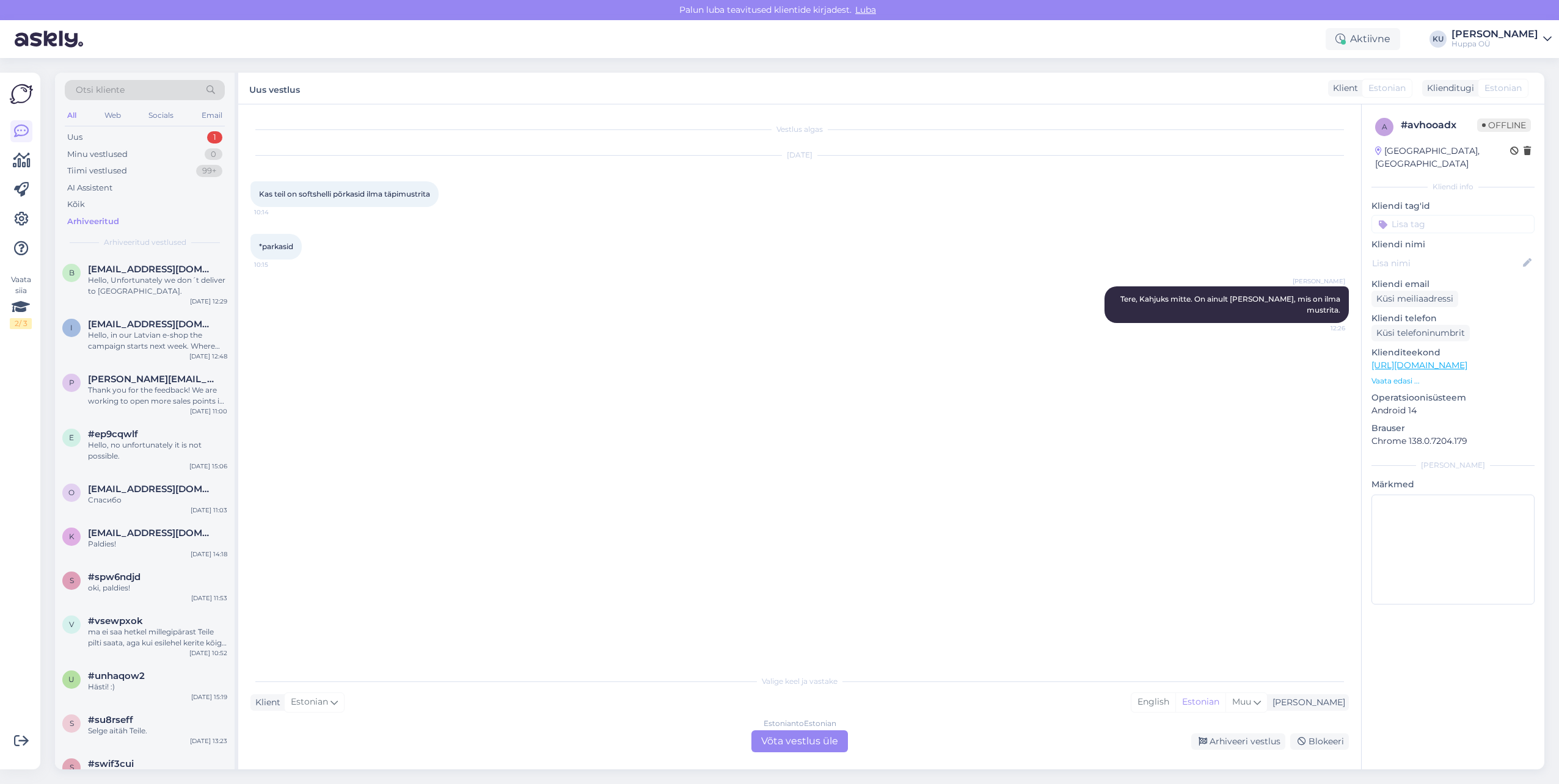
click at [814, 738] on div "Estonian to Estonian Võta vestlus üle" at bounding box center [800, 742] width 97 height 22
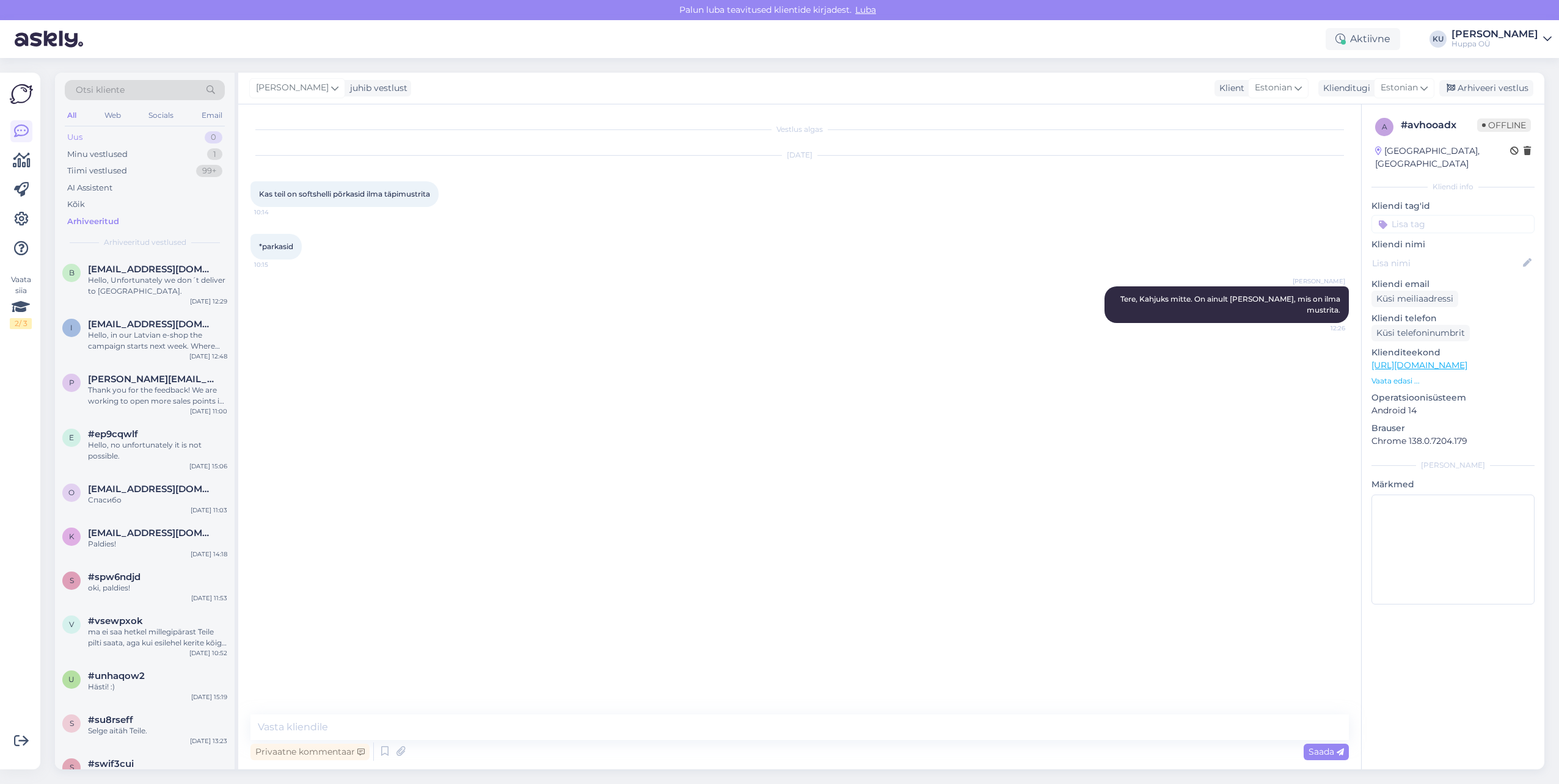
click at [136, 142] on div "Uus 0" at bounding box center [144, 137] width 160 height 17
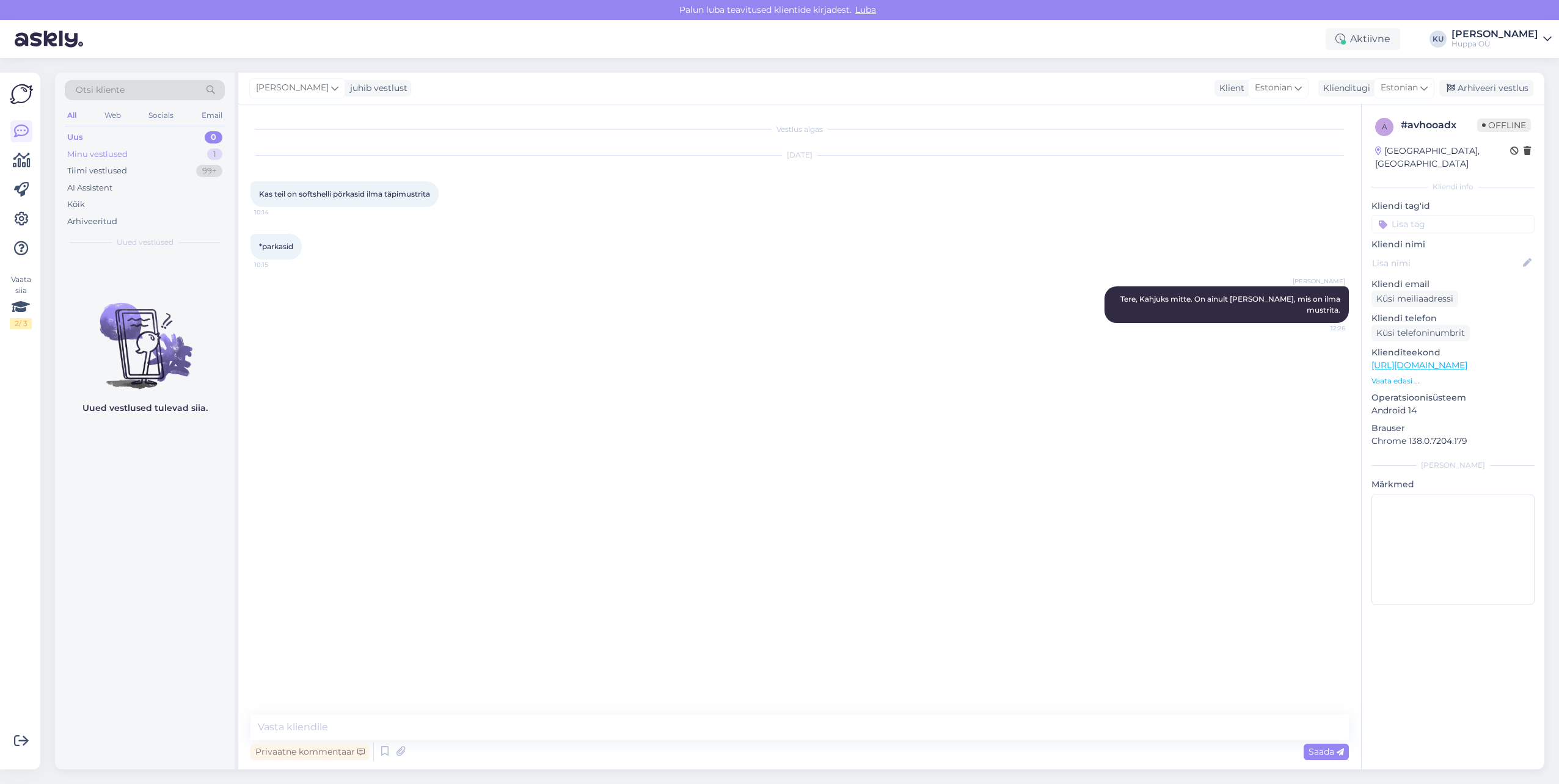
click at [134, 160] on div "Minu vestlused 1" at bounding box center [144, 154] width 160 height 17
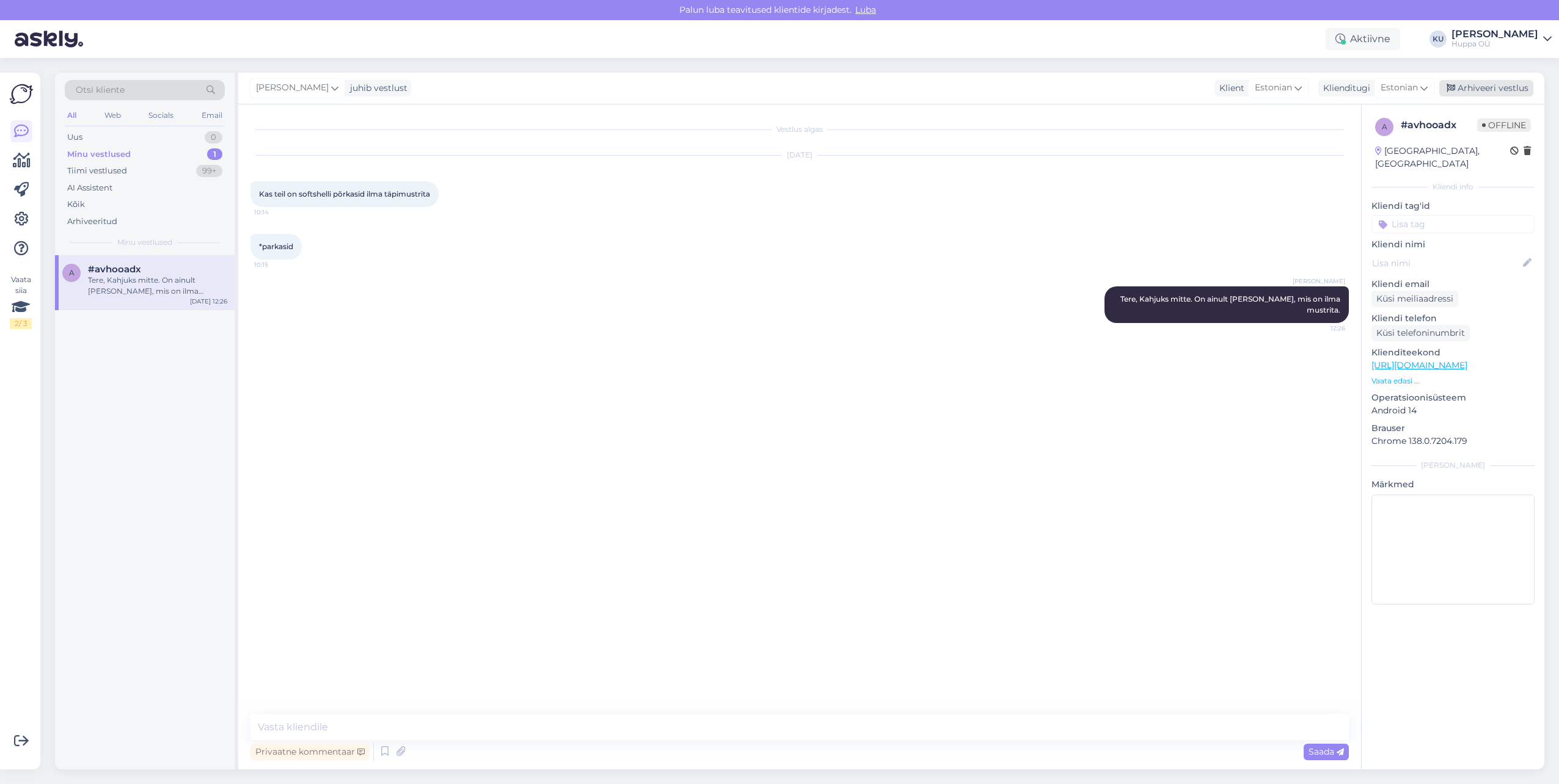
click at [1494, 89] on div "Arhiveeri vestlus" at bounding box center [1487, 87] width 94 height 16
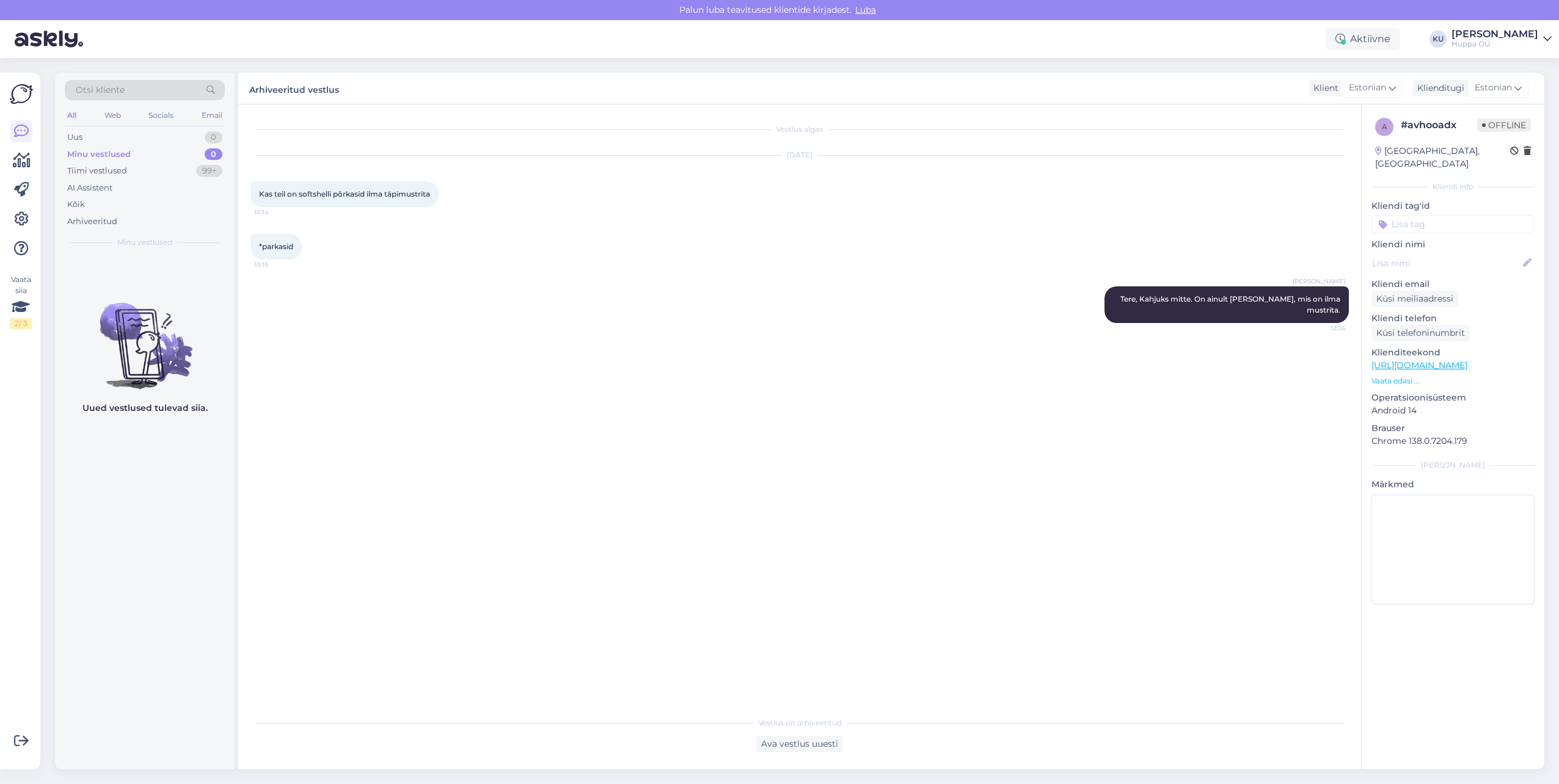
click at [136, 152] on div "Minu vestlused 0" at bounding box center [144, 154] width 160 height 17
click at [138, 148] on div "Minu vestlused 0" at bounding box center [144, 154] width 160 height 17
click at [143, 141] on div "Uus 0" at bounding box center [144, 137] width 160 height 17
